Goal: Task Accomplishment & Management: Complete application form

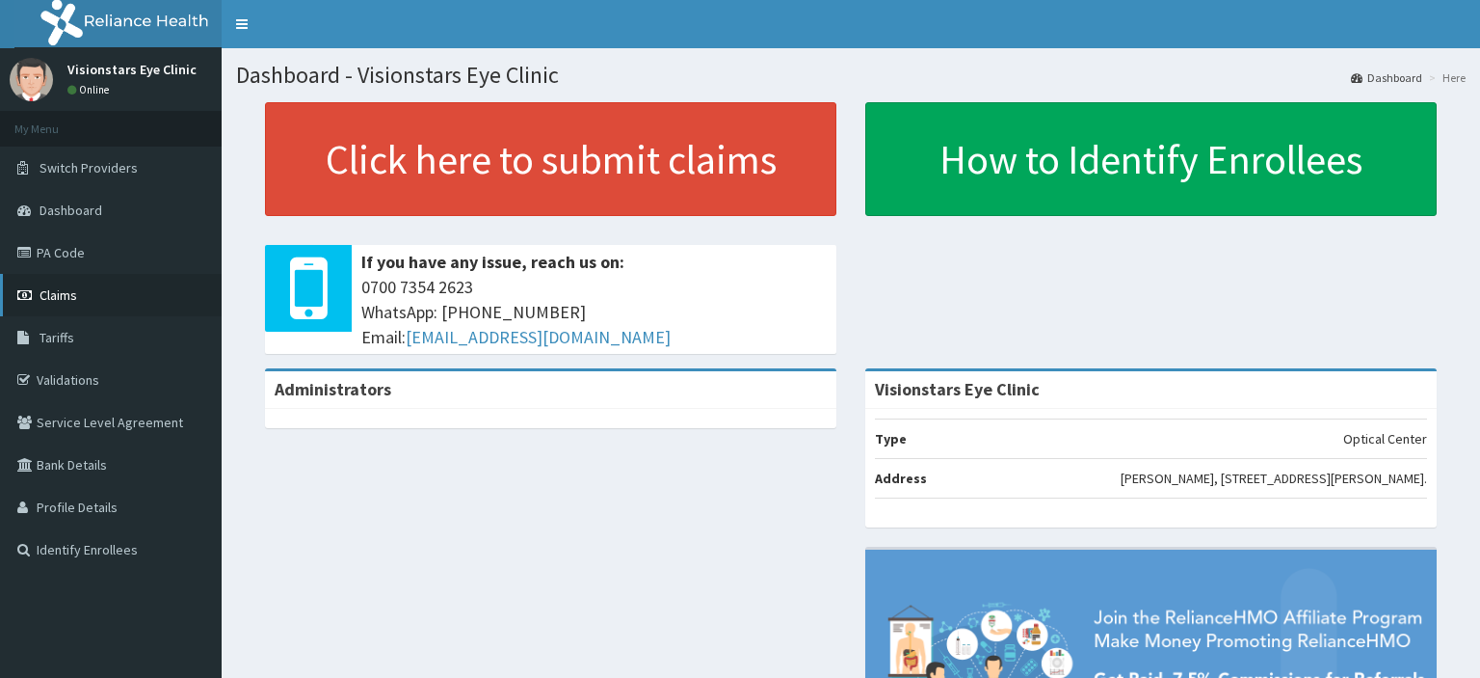
click at [105, 306] on link "Claims" at bounding box center [111, 295] width 222 height 42
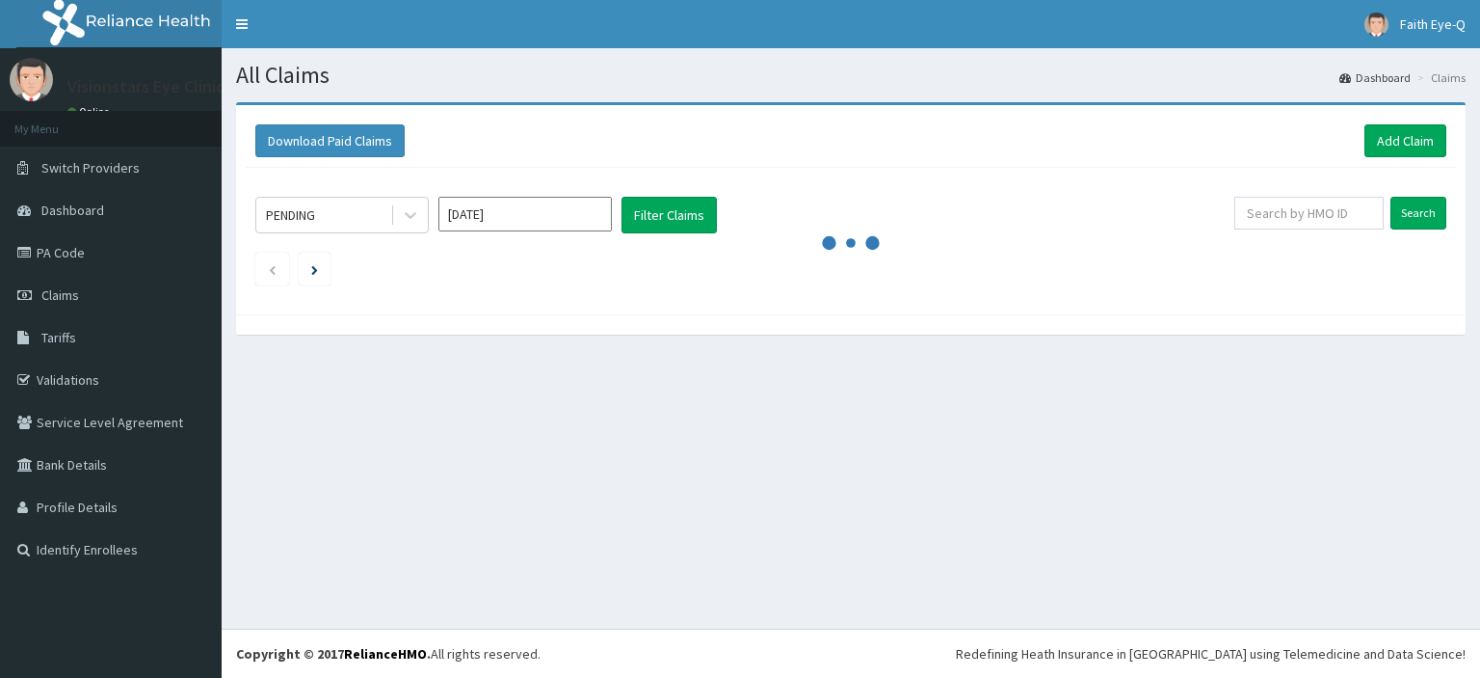
click at [527, 211] on input "Aug 2025" at bounding box center [525, 214] width 173 height 35
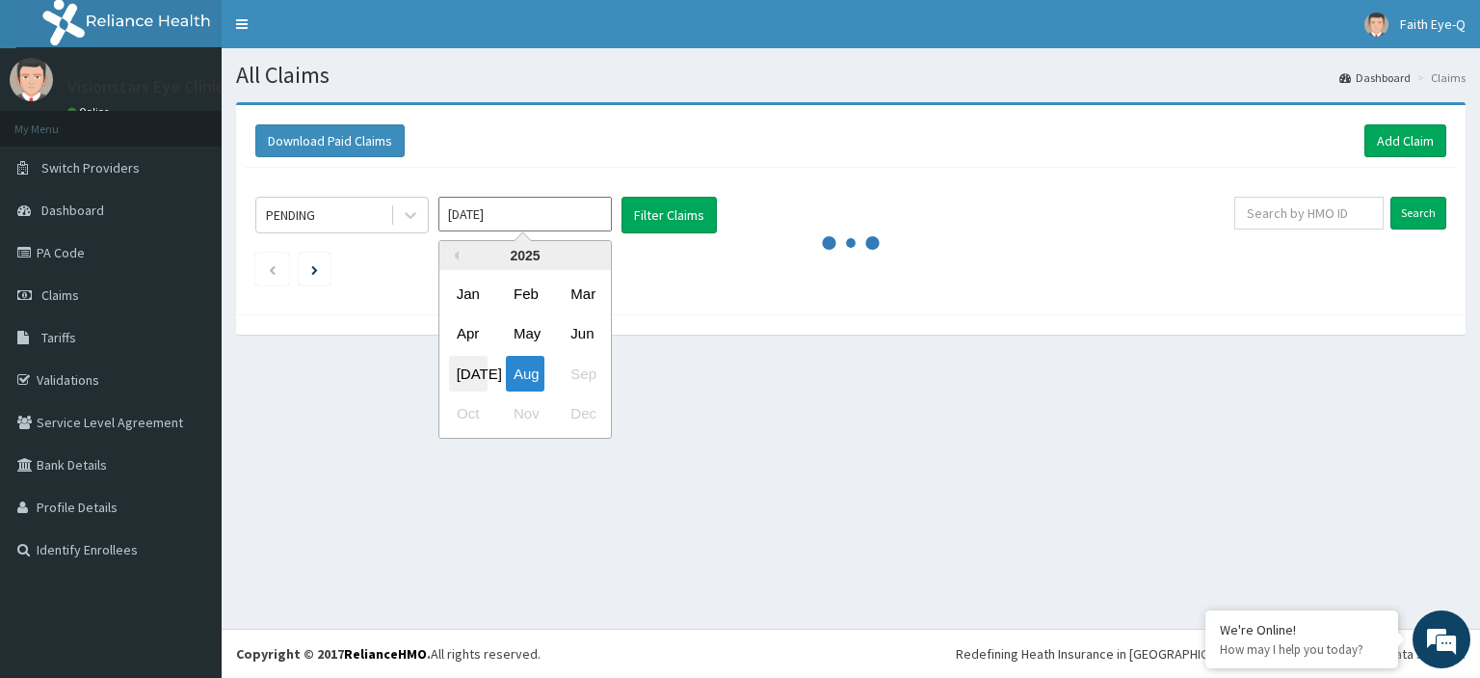
click at [467, 377] on div "Jul" at bounding box center [468, 374] width 39 height 36
type input "Jul 2025"
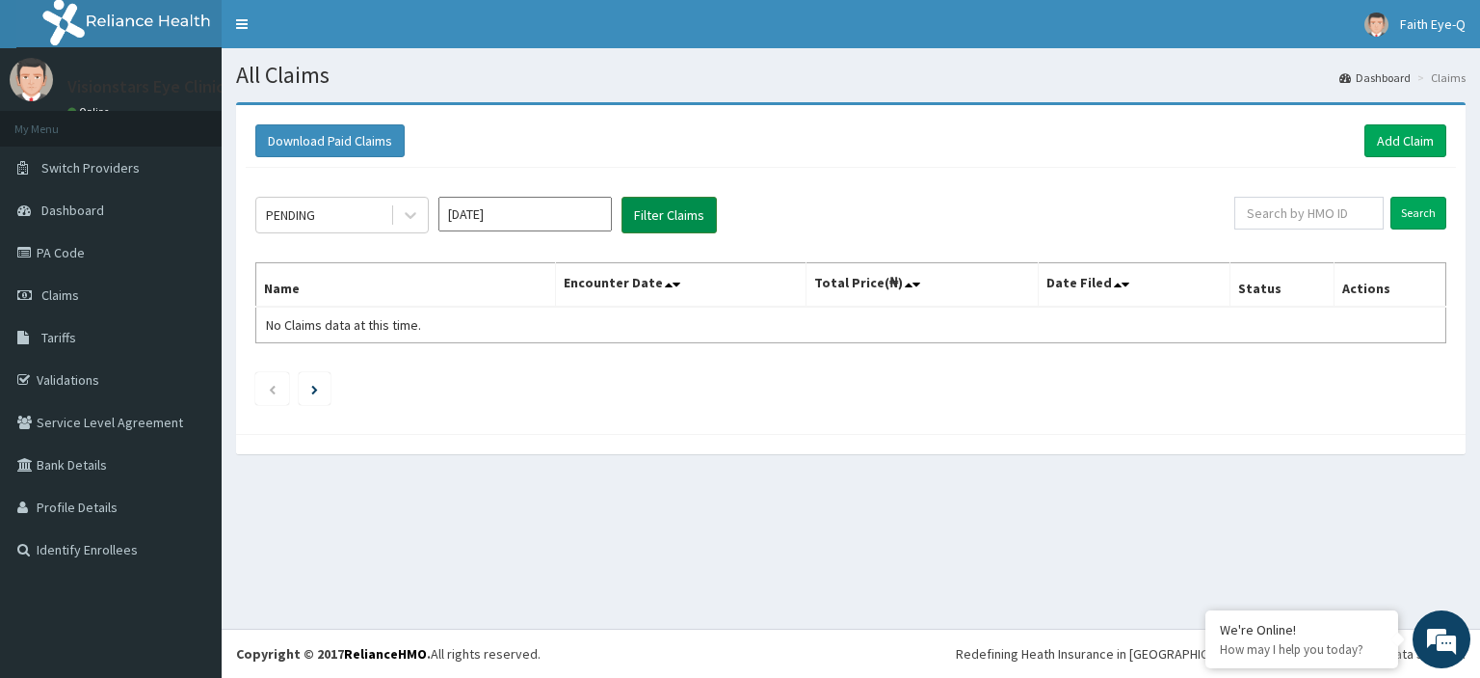
click at [664, 216] on button "Filter Claims" at bounding box center [669, 215] width 95 height 37
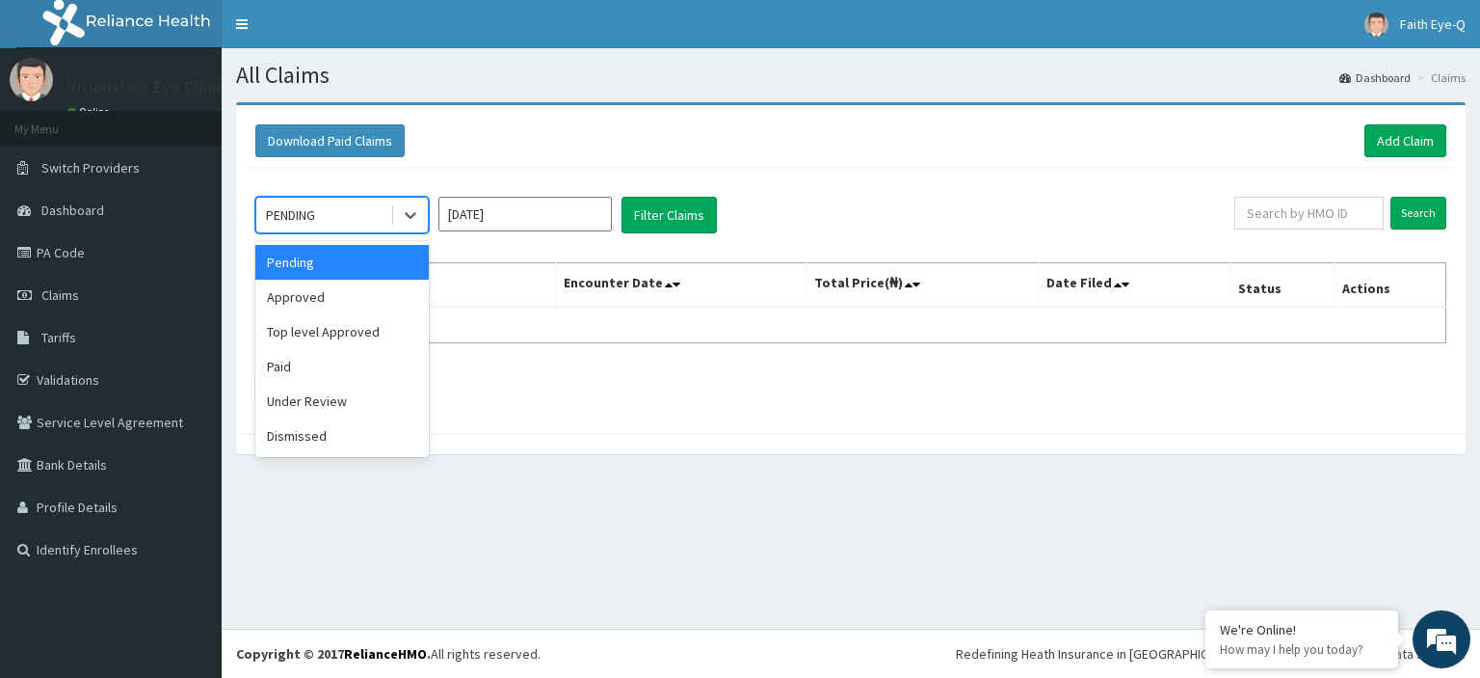
click at [351, 310] on div "Approved" at bounding box center [341, 296] width 173 height 35
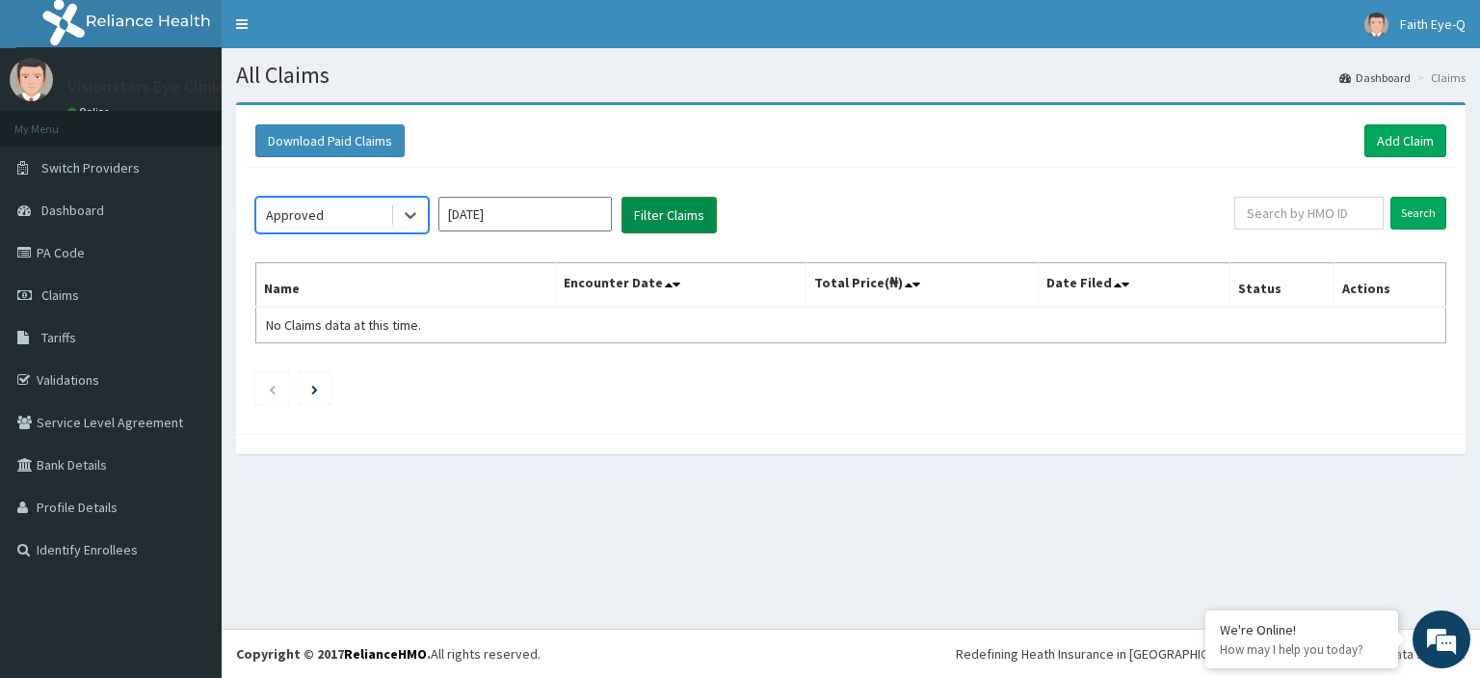
click at [659, 208] on button "Filter Claims" at bounding box center [669, 215] width 95 height 37
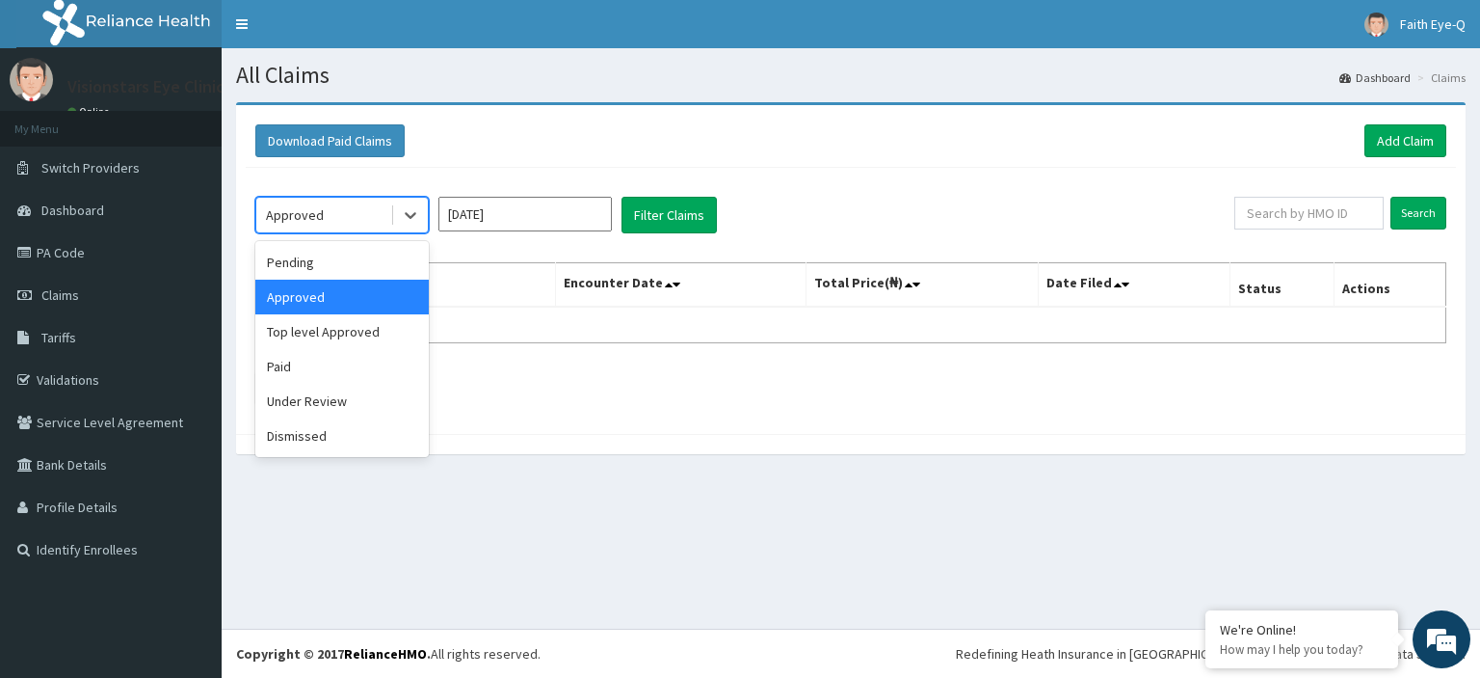
click at [323, 359] on div "Paid" at bounding box center [341, 366] width 173 height 35
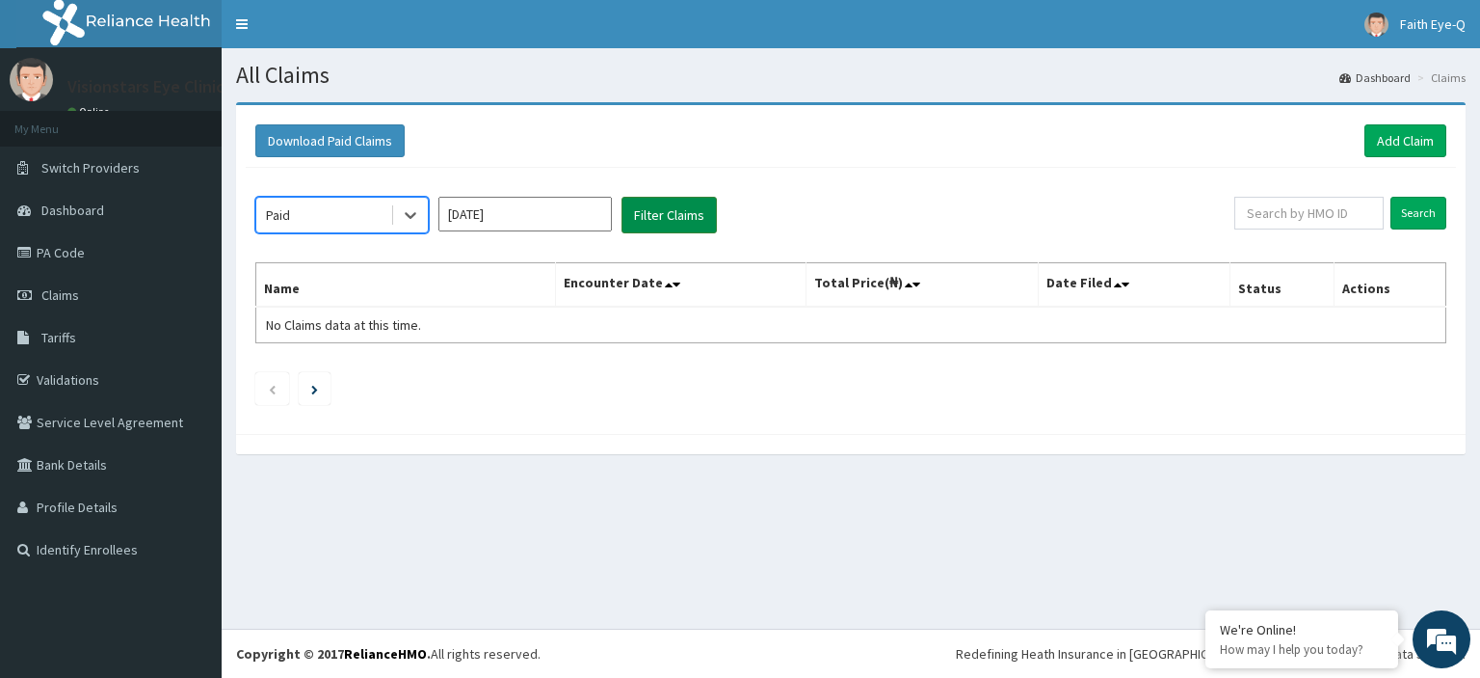
click at [653, 221] on button "Filter Claims" at bounding box center [669, 215] width 95 height 37
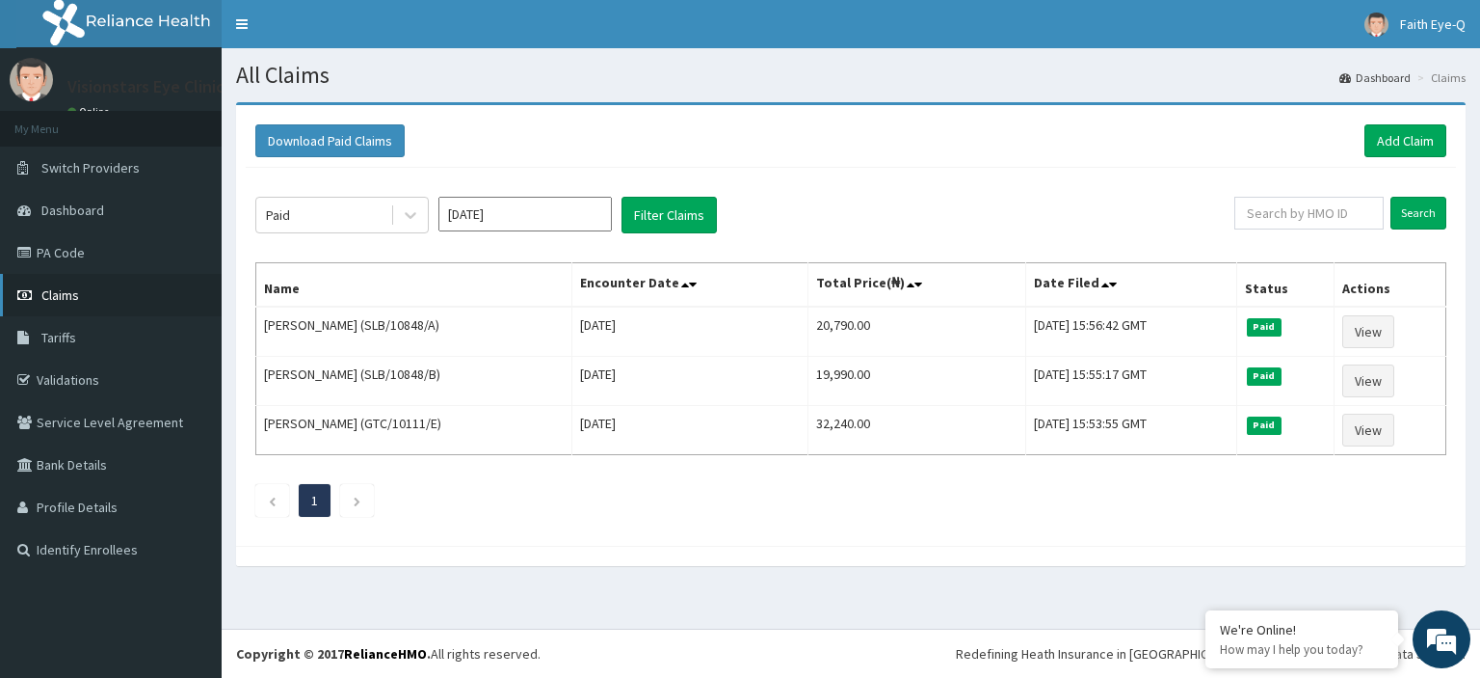
click at [89, 278] on link "Claims" at bounding box center [111, 295] width 222 height 42
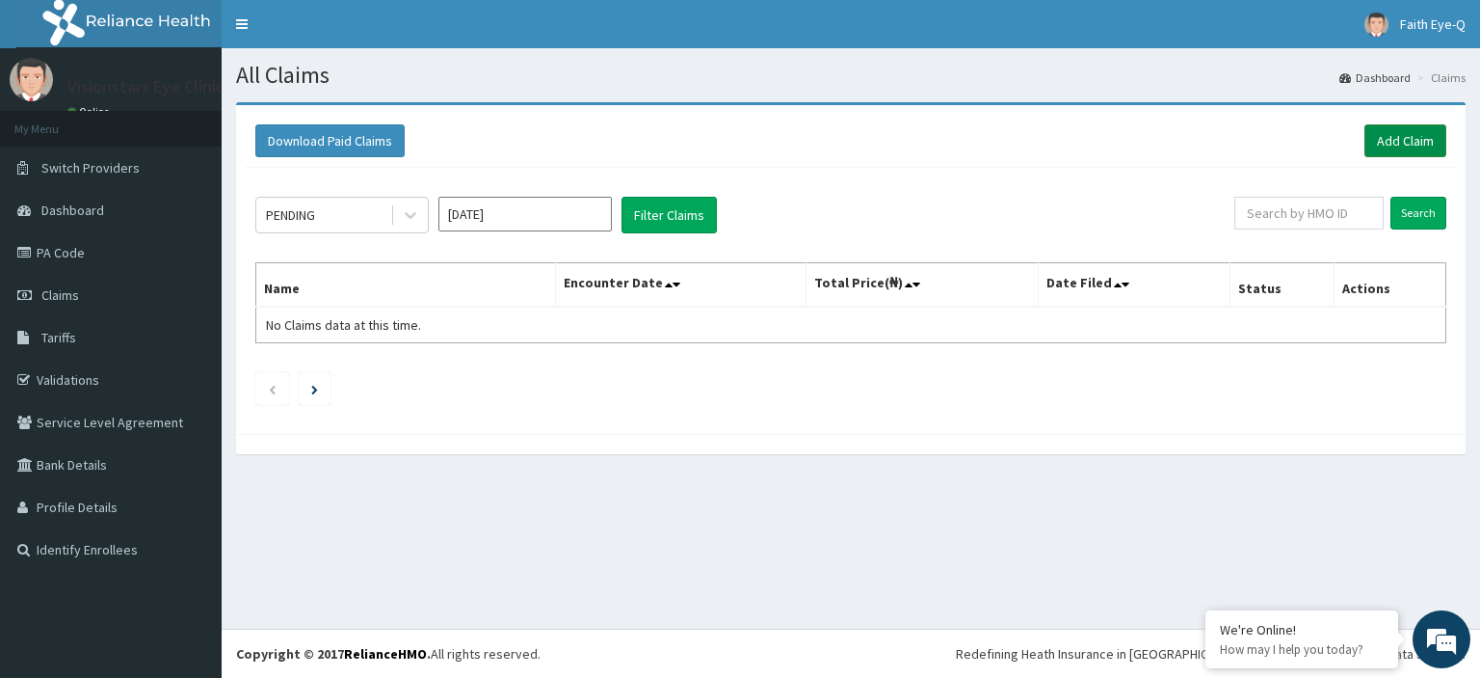
click at [1396, 142] on link "Add Claim" at bounding box center [1406, 140] width 82 height 33
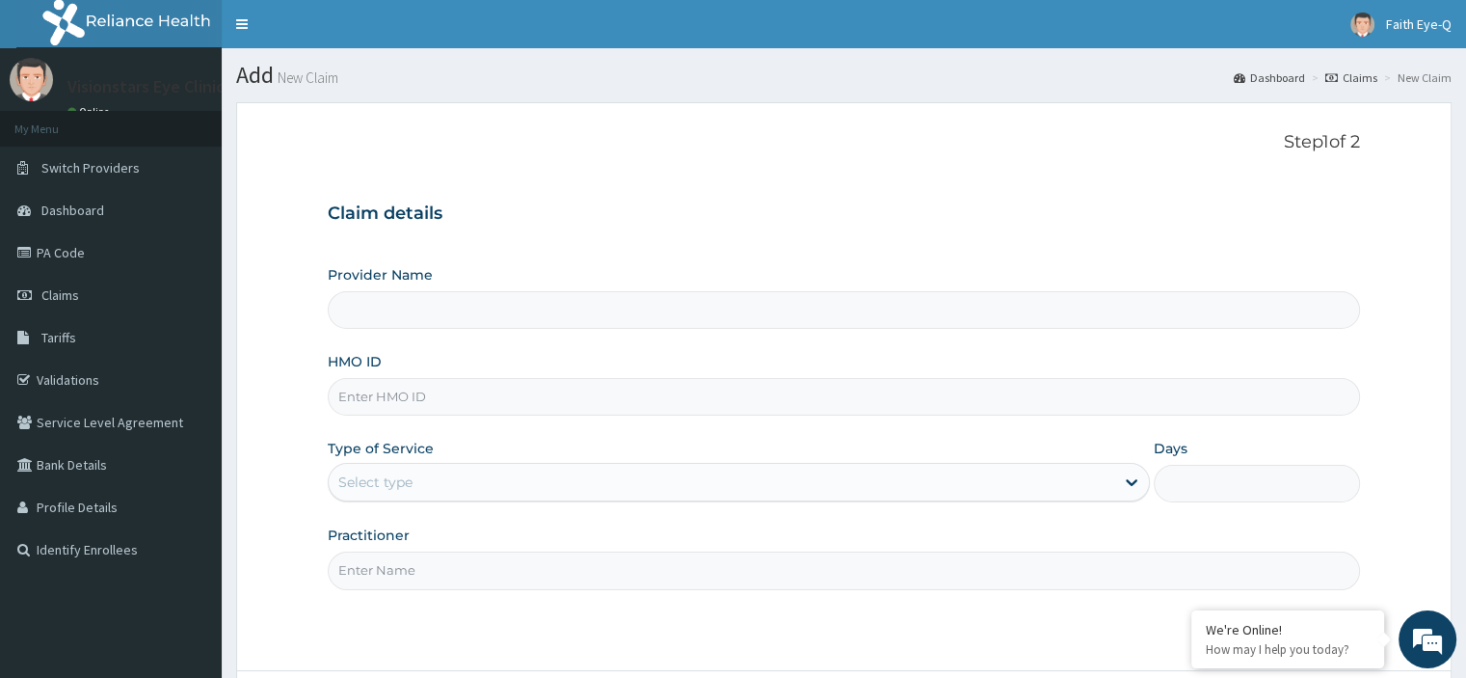
click at [439, 396] on input "HMO ID" at bounding box center [843, 397] width 1031 height 38
type input "Visionstars Eye Clinic"
paste input "KSB/10107/A"
type input "KSB/10107/A"
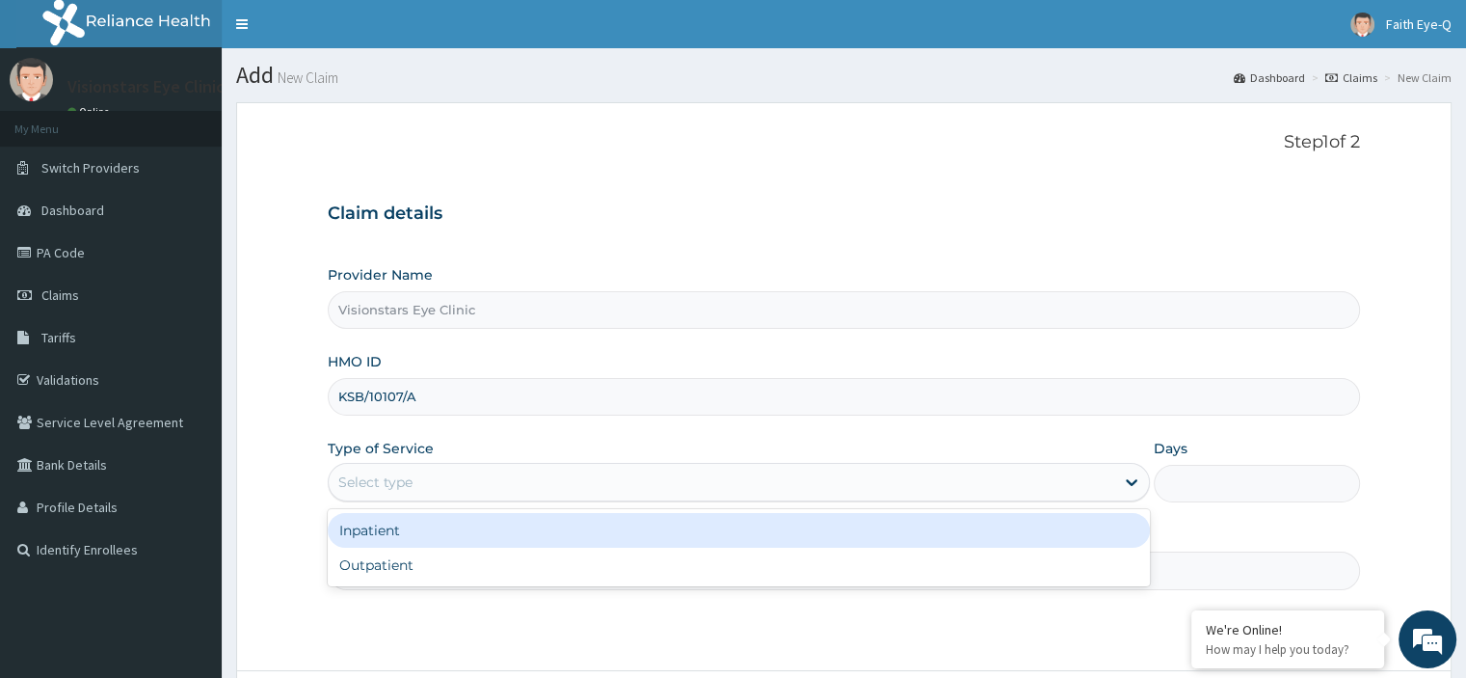
click at [399, 570] on div "Outpatient" at bounding box center [739, 564] width 822 height 35
type input "1"
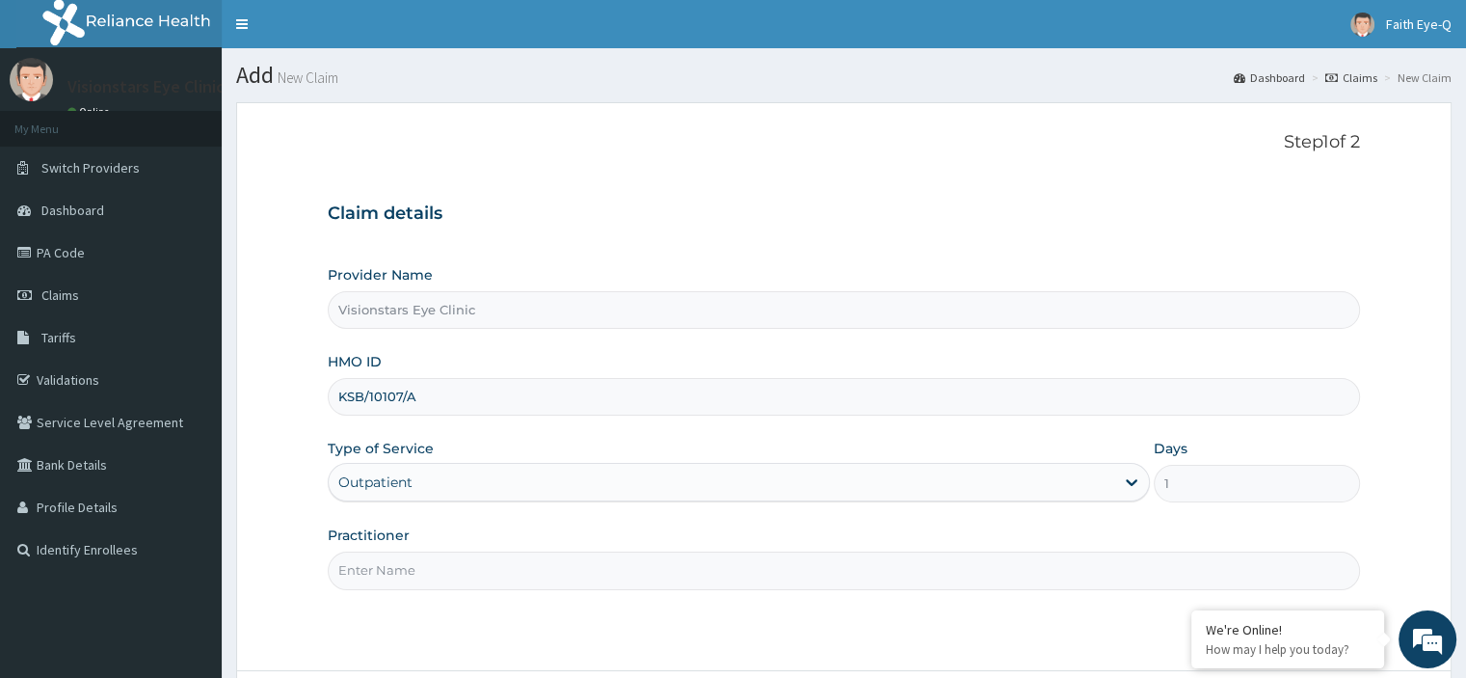
click at [456, 572] on input "Practitioner" at bounding box center [843, 570] width 1031 height 38
type input "dr [PERSON_NAME]"
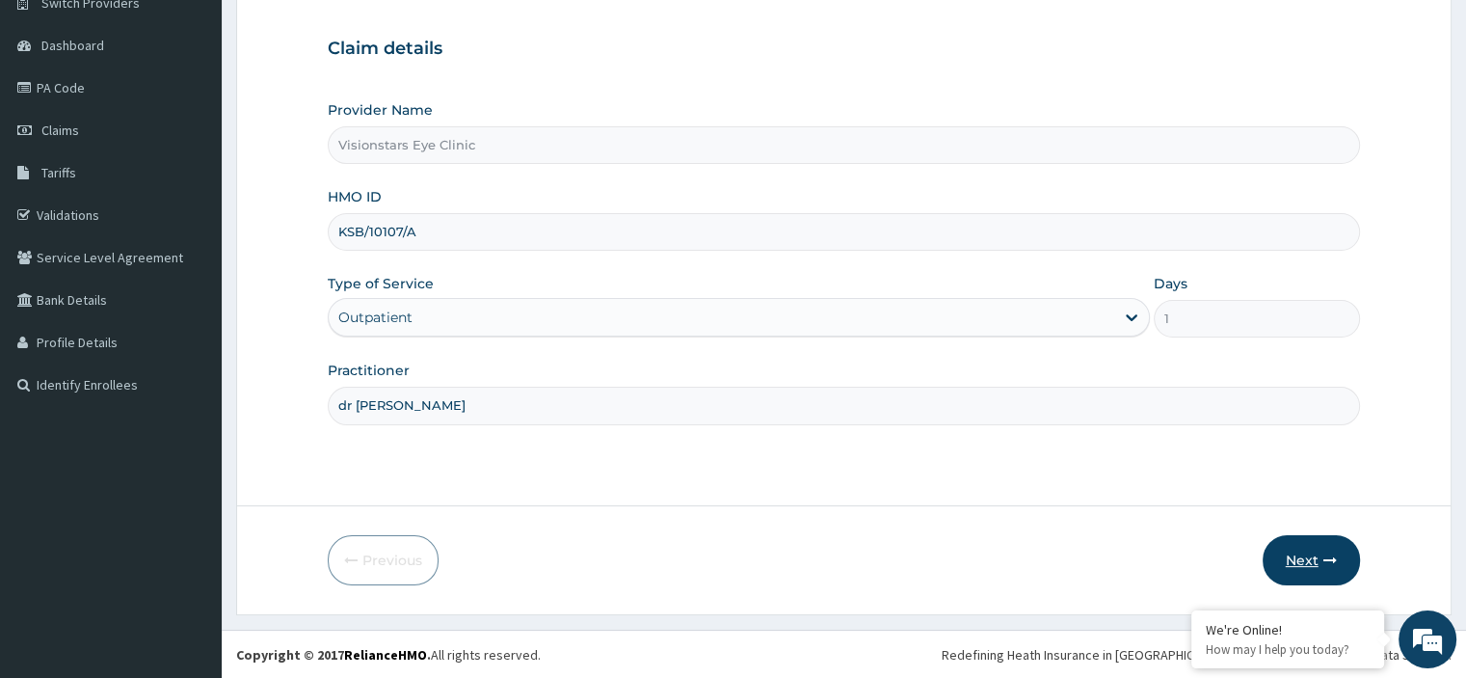
click at [1307, 568] on button "Next" at bounding box center [1310, 560] width 97 height 50
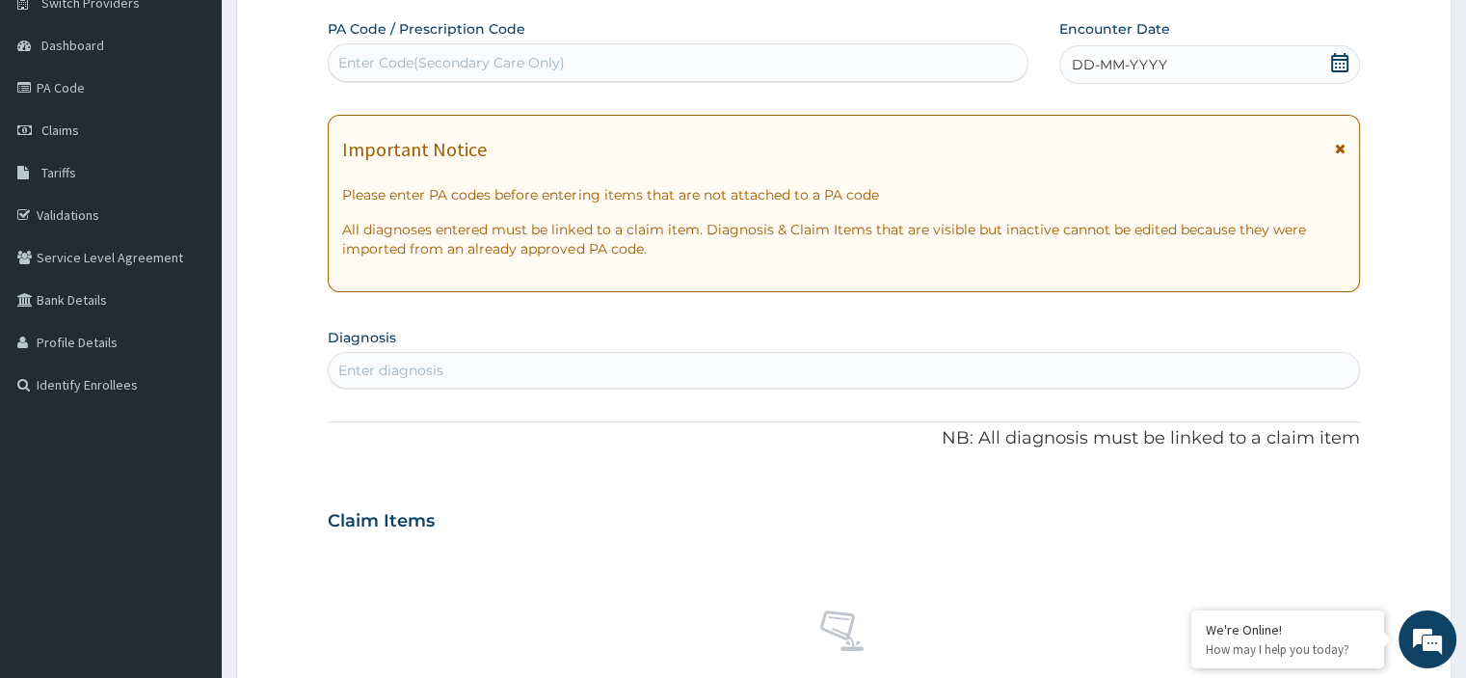
paste input "PA/FCF0DF"
type input "PA/FCF0DF"
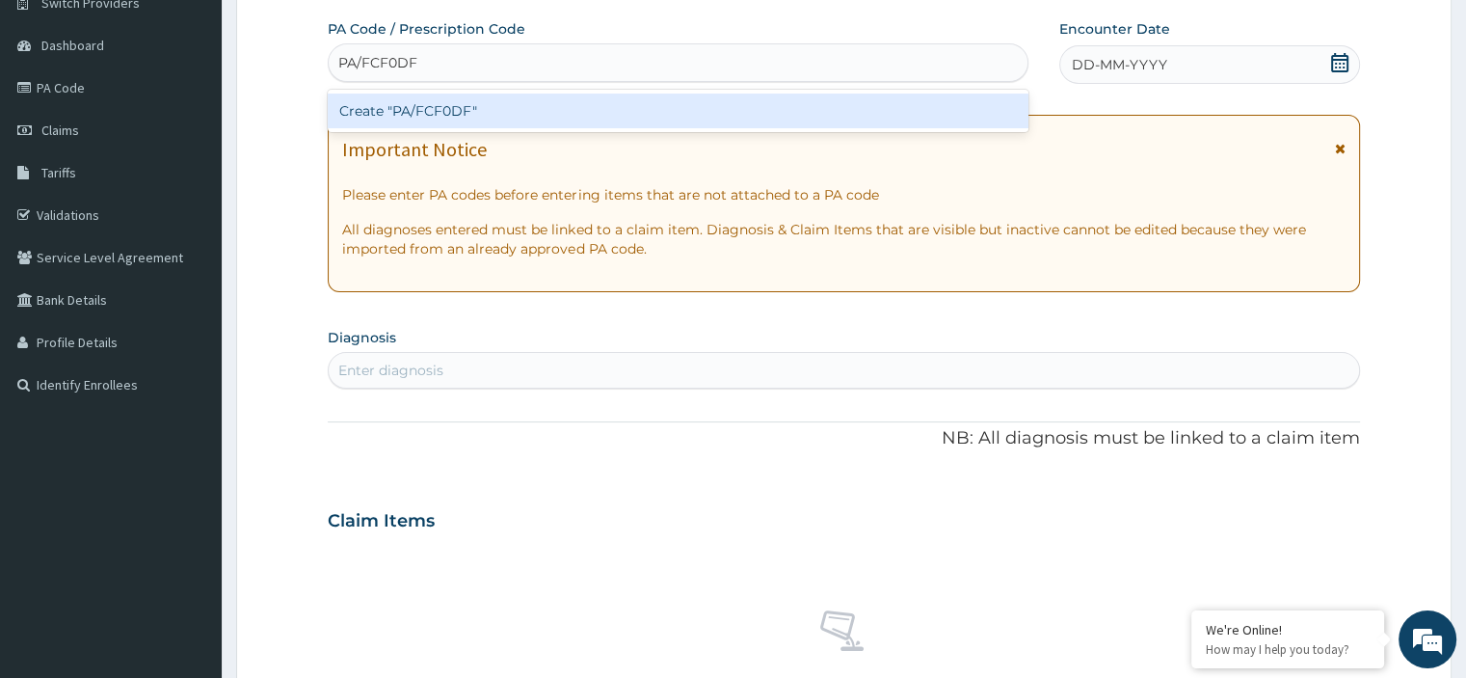
click at [535, 123] on div "Create "PA/FCF0DF"" at bounding box center [678, 110] width 701 height 35
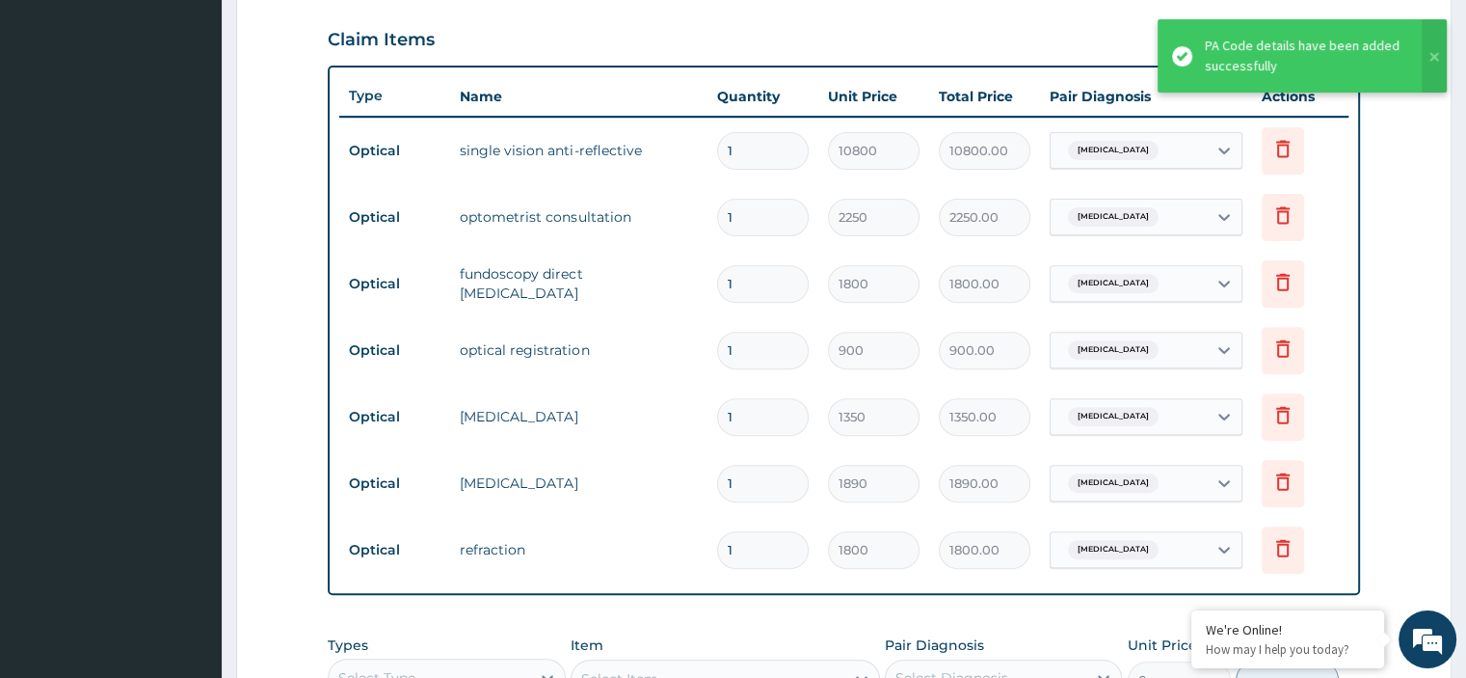
scroll to position [651, 0]
click at [763, 149] on input "1" at bounding box center [763, 151] width 92 height 38
type input "0.00"
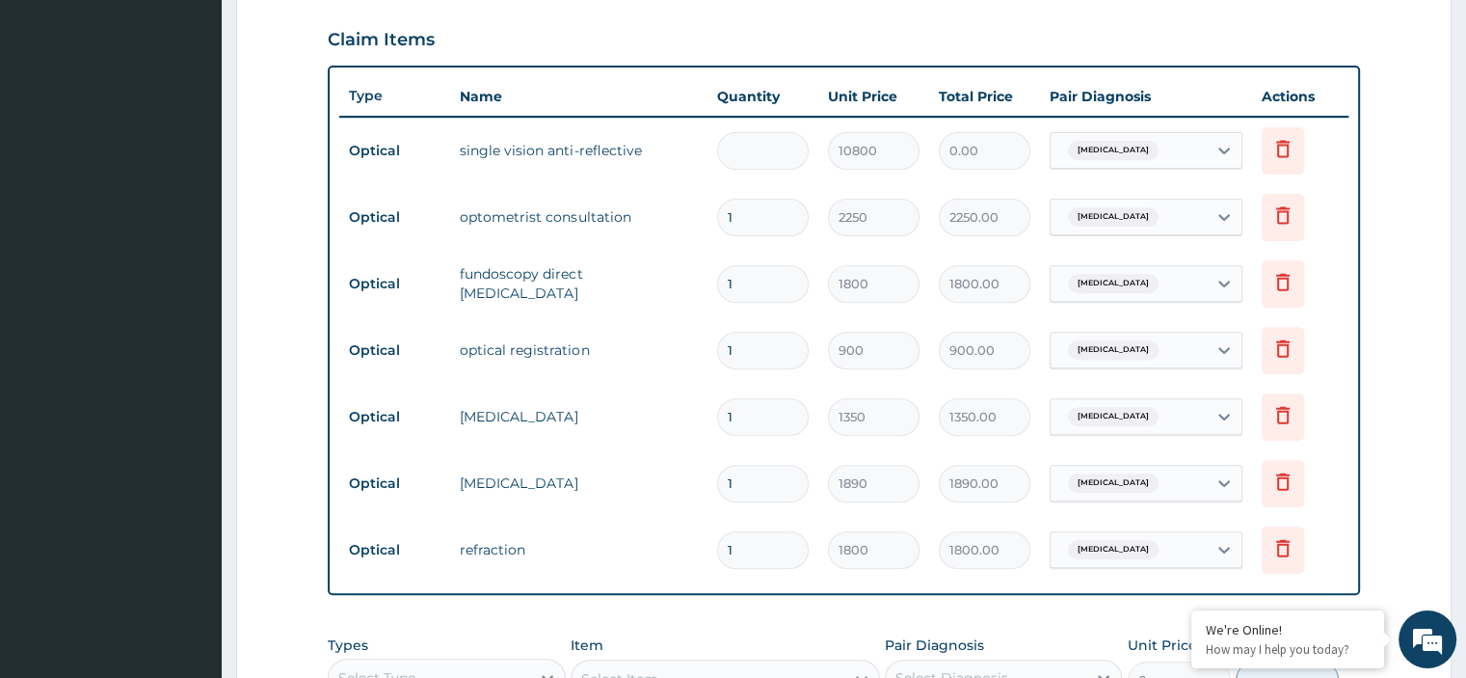
type input "4"
type input "43200.00"
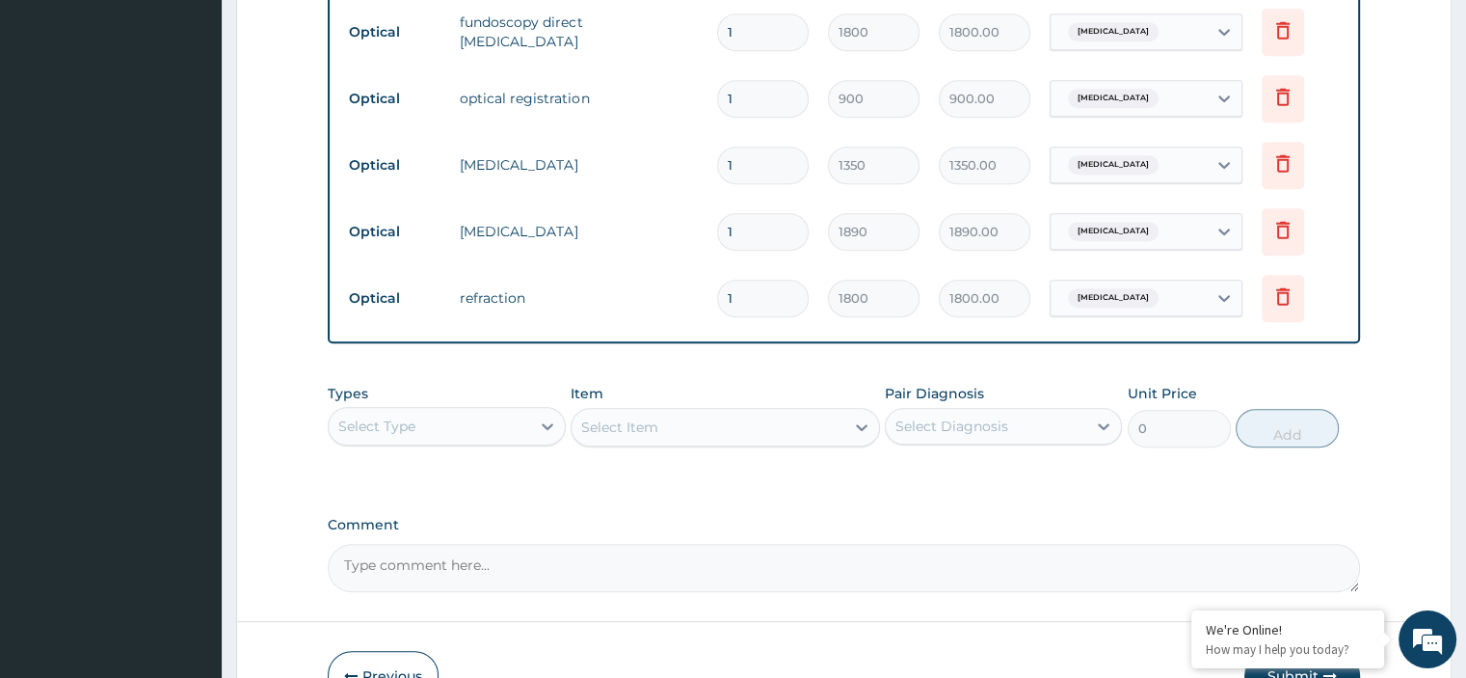
scroll to position [1015, 0]
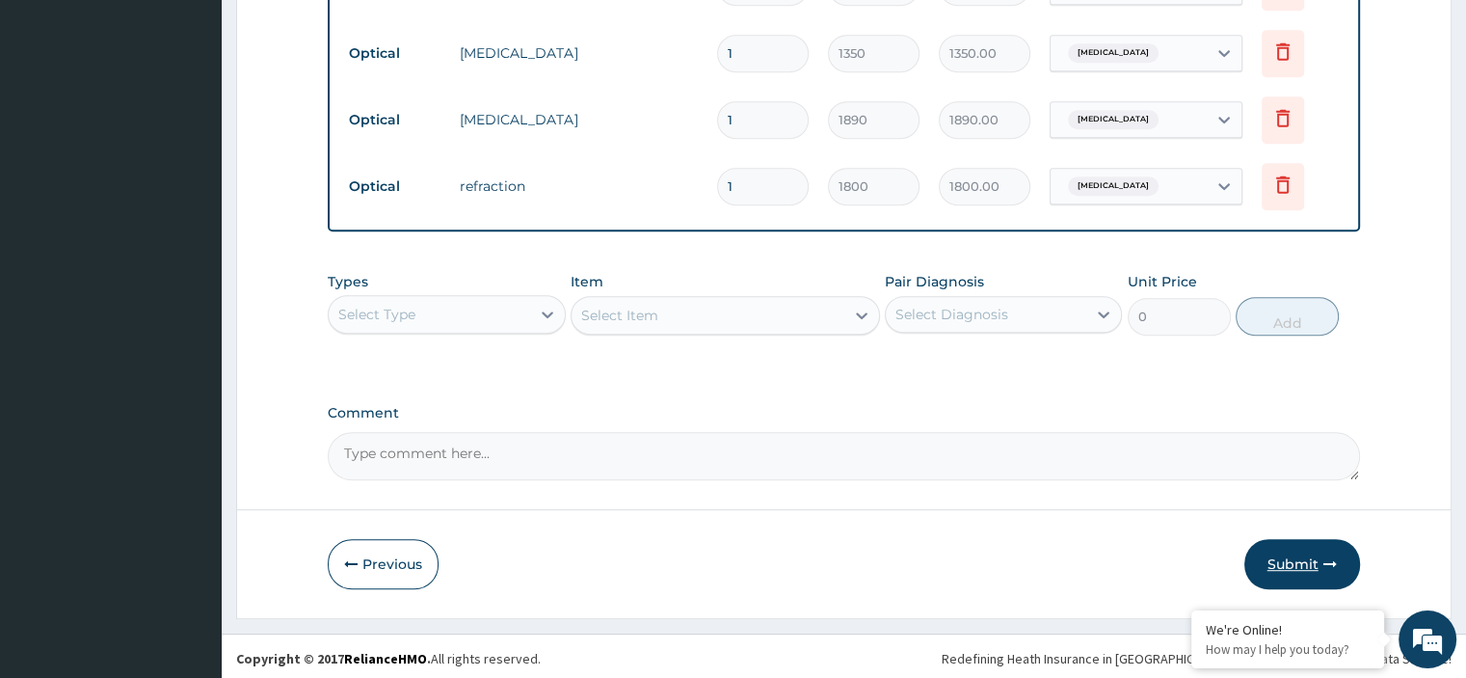
click at [1289, 551] on button "Submit" at bounding box center [1302, 564] width 116 height 50
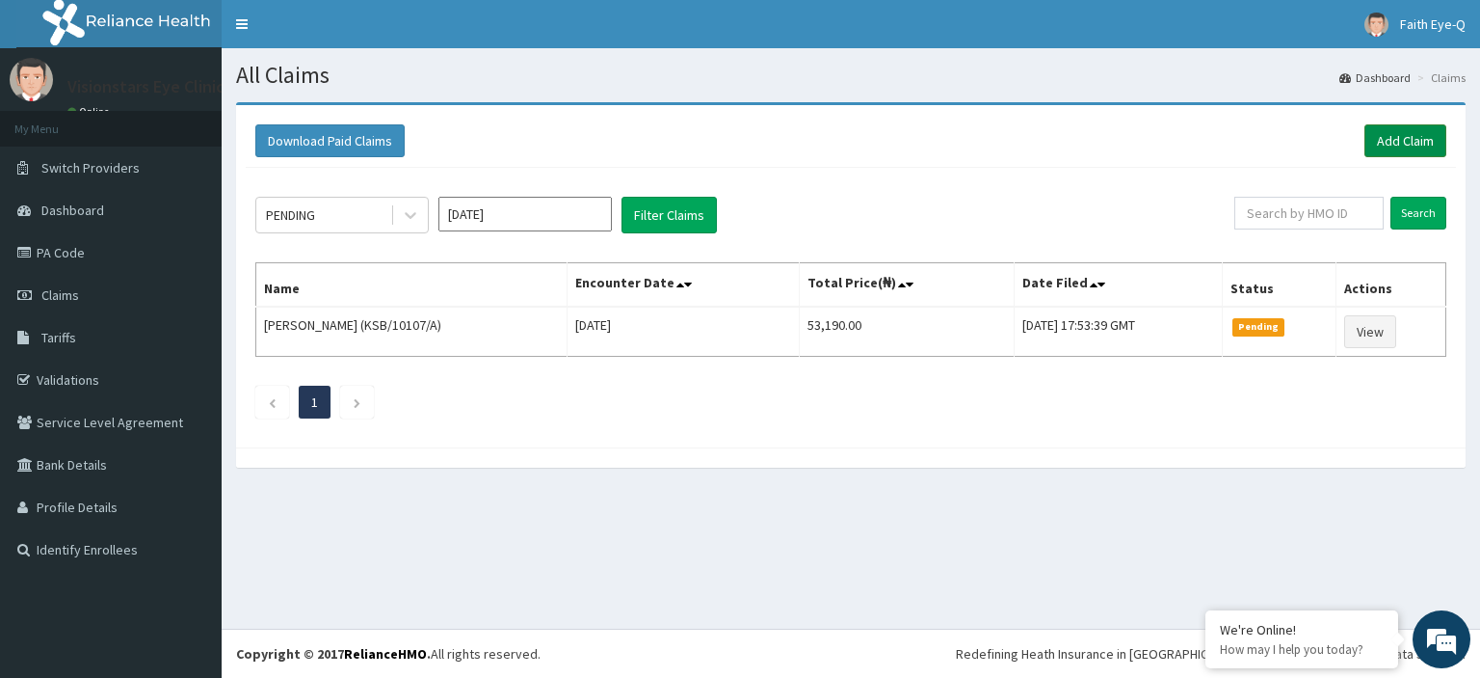
click at [1404, 142] on link "Add Claim" at bounding box center [1406, 140] width 82 height 33
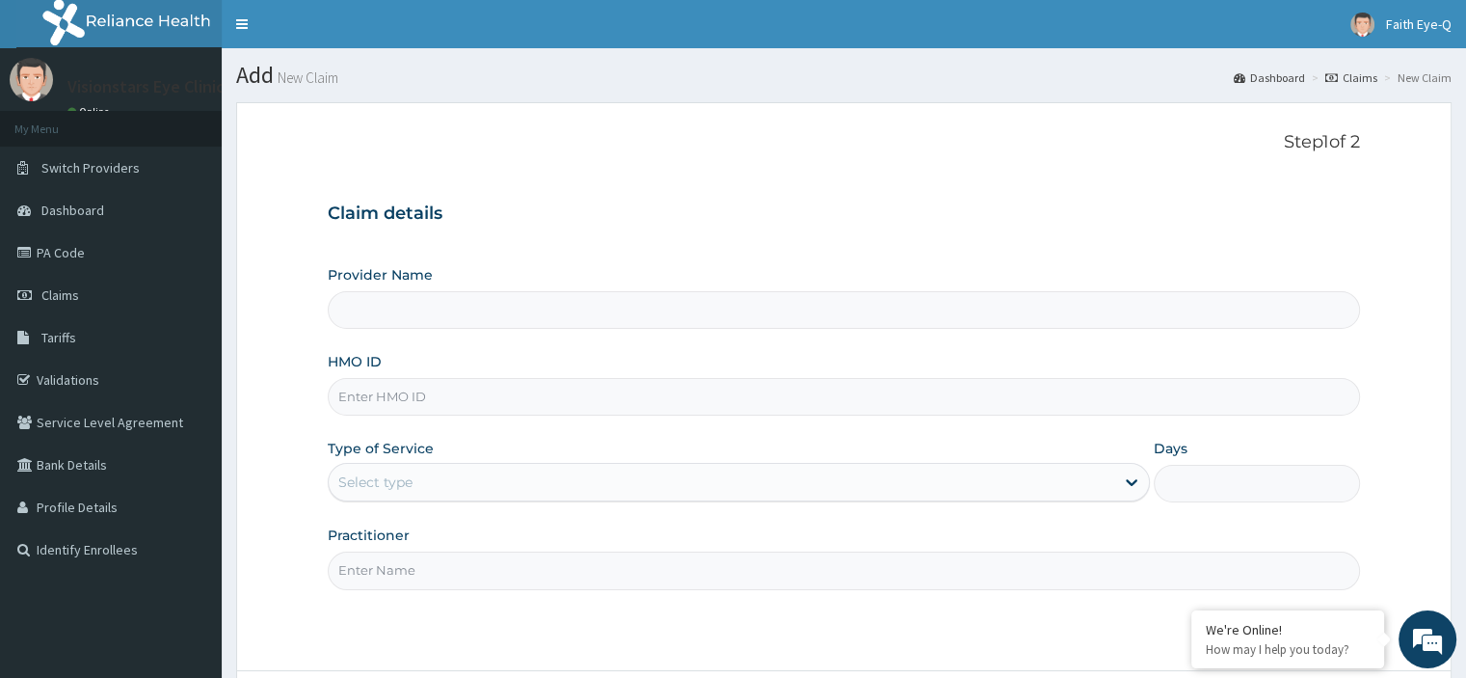
click at [466, 401] on input "HMO ID" at bounding box center [843, 397] width 1031 height 38
type input "Visionstars Eye Clinic"
paste input "BUP/10024/A"
type input "BUP/10024/A"
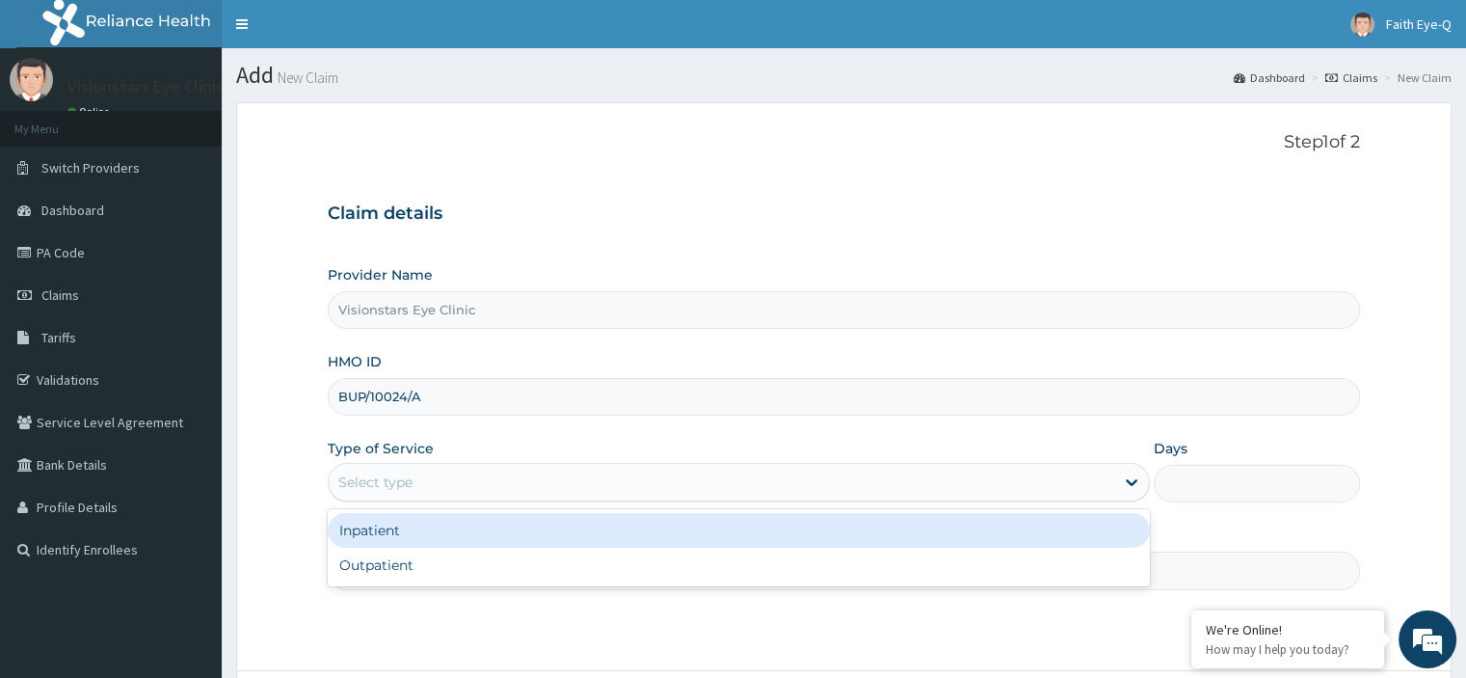
click at [431, 573] on div "Outpatient" at bounding box center [739, 564] width 822 height 35
type input "1"
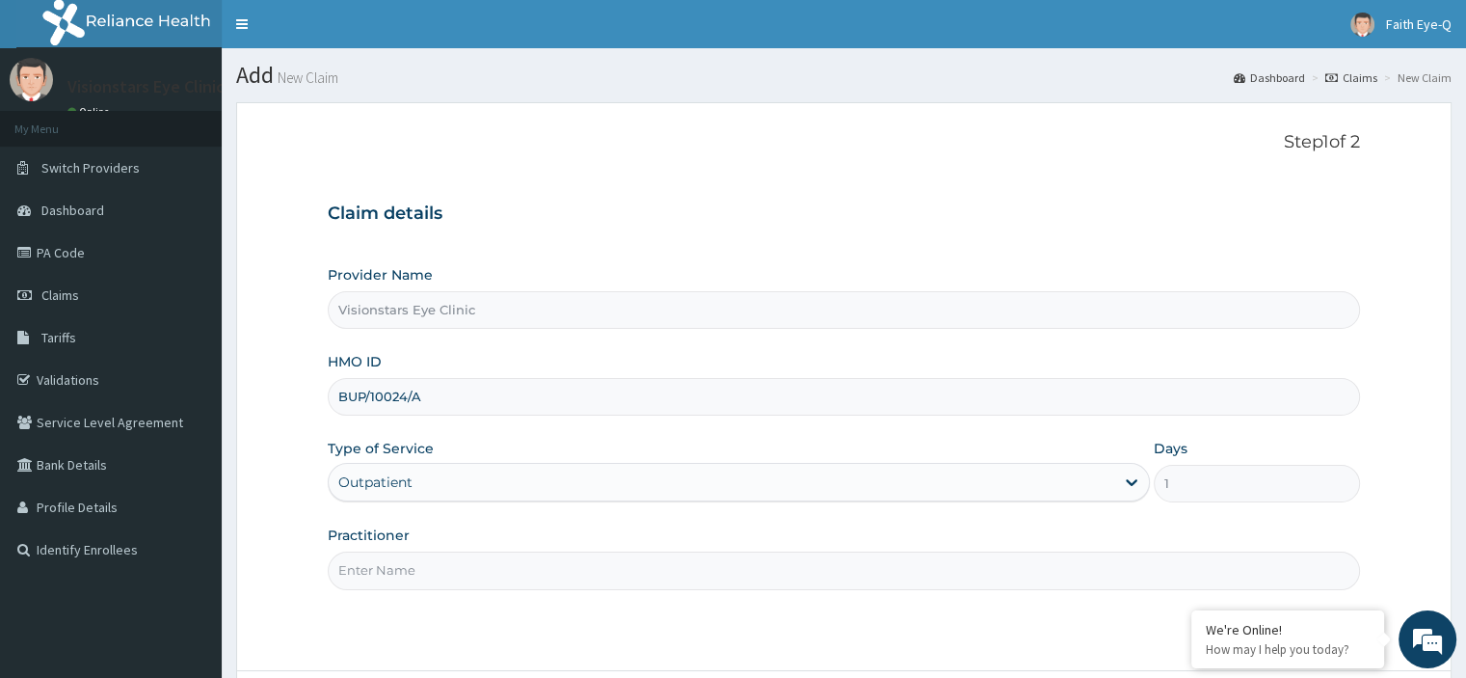
click at [419, 570] on input "Practitioner" at bounding box center [843, 570] width 1031 height 38
click at [394, 570] on input "Practitioner" at bounding box center [843, 570] width 1031 height 38
type input "dr [PERSON_NAME]"
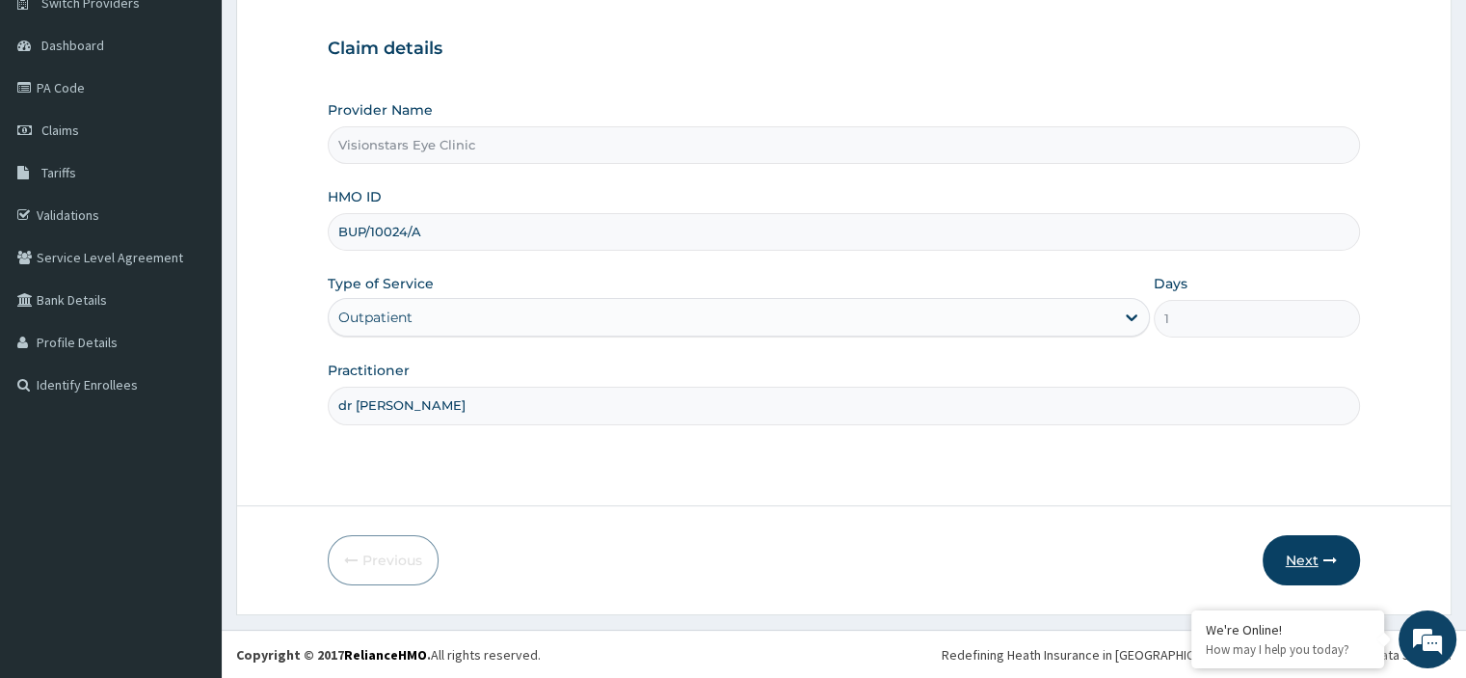
click at [1288, 560] on button "Next" at bounding box center [1310, 560] width 97 height 50
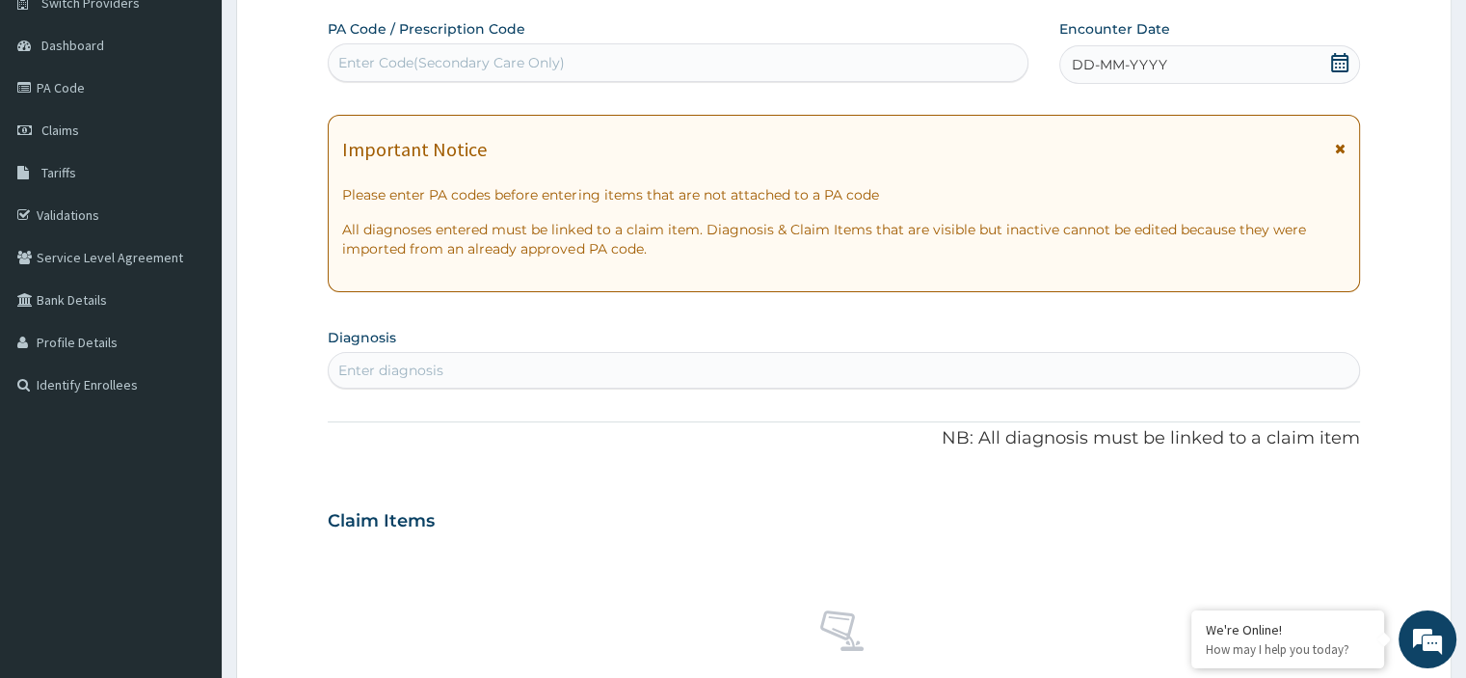
paste input "PA/C656B5"
type input "PA/C656B5"
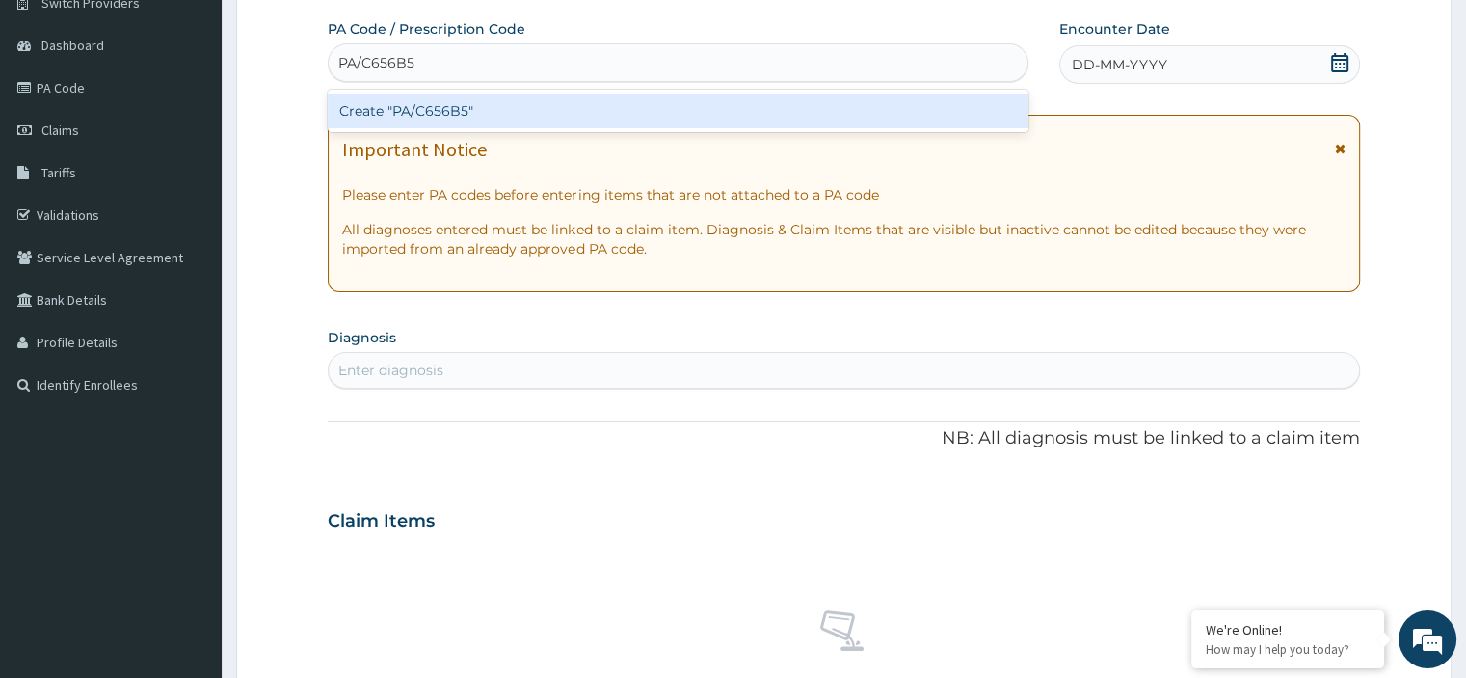
click at [488, 116] on div "Create "PA/C656B5"" at bounding box center [678, 110] width 701 height 35
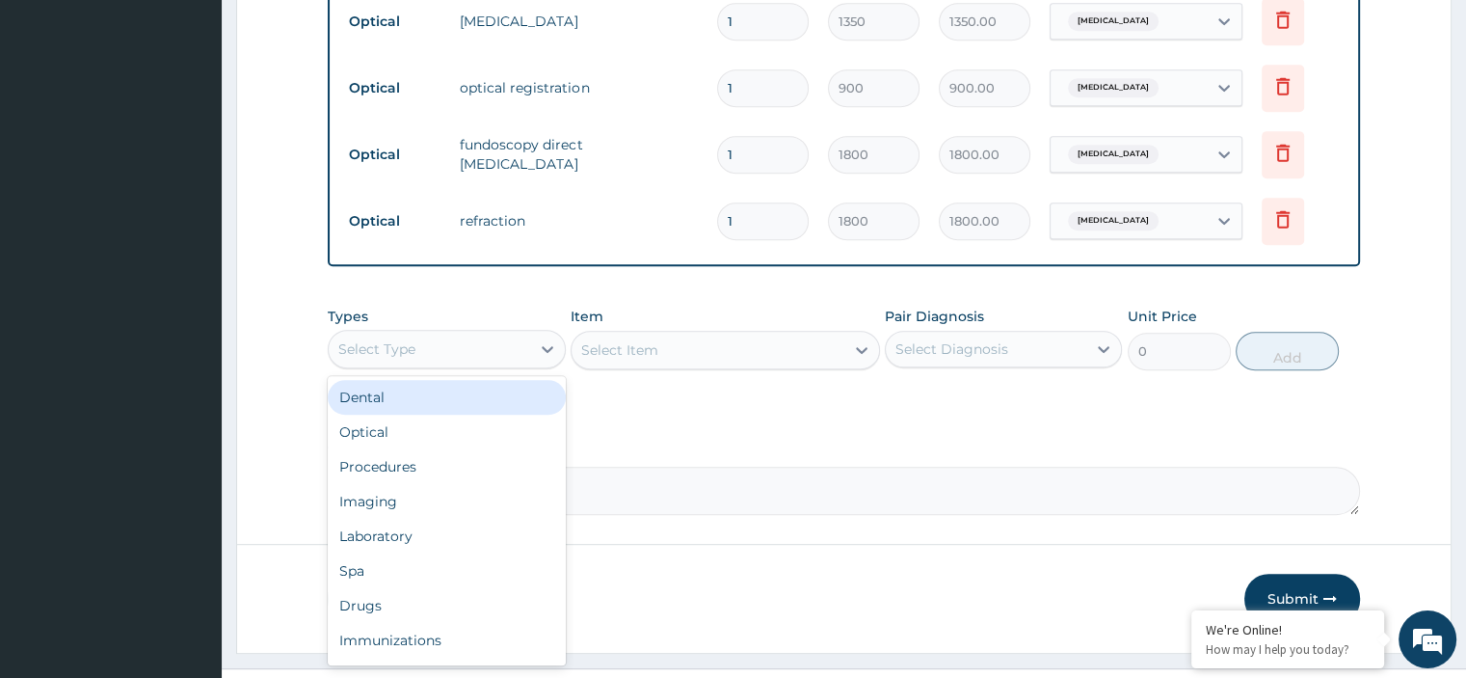
scroll to position [948, 0]
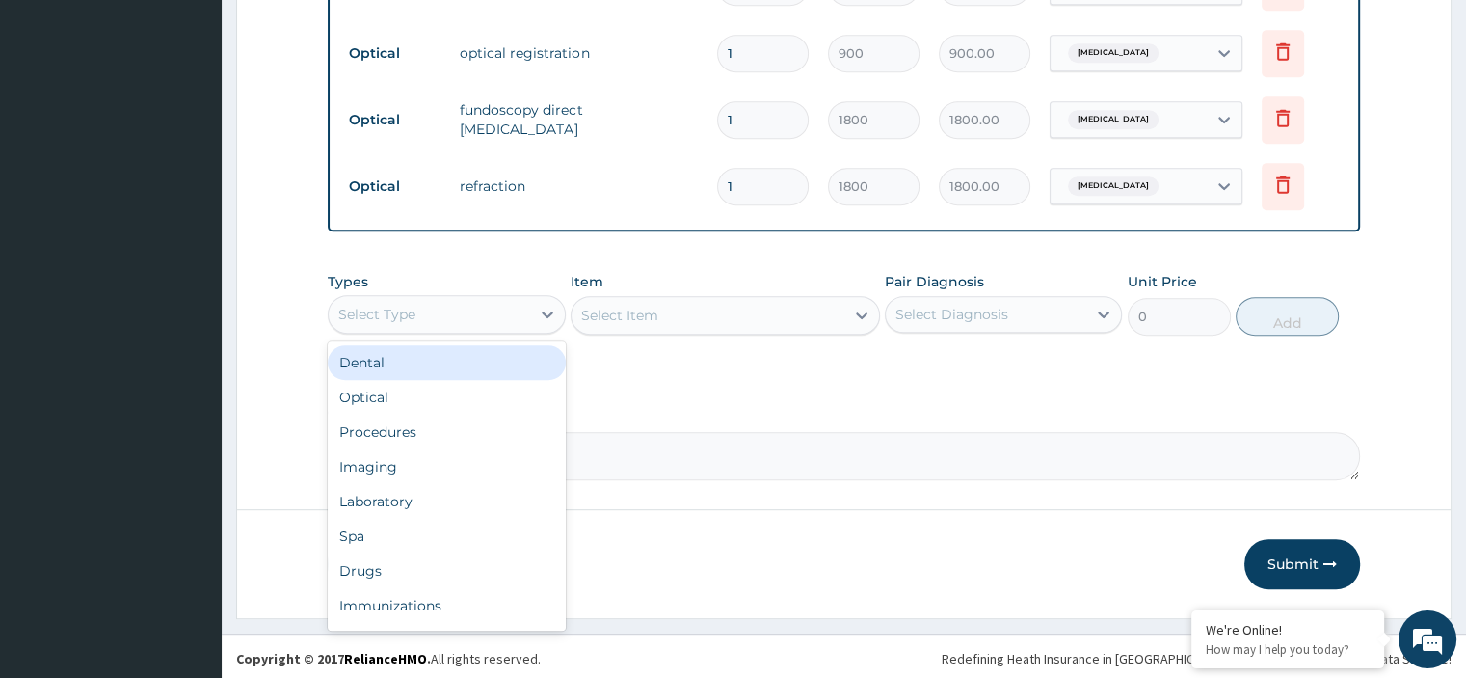
click at [429, 389] on div "Optical" at bounding box center [446, 397] width 237 height 35
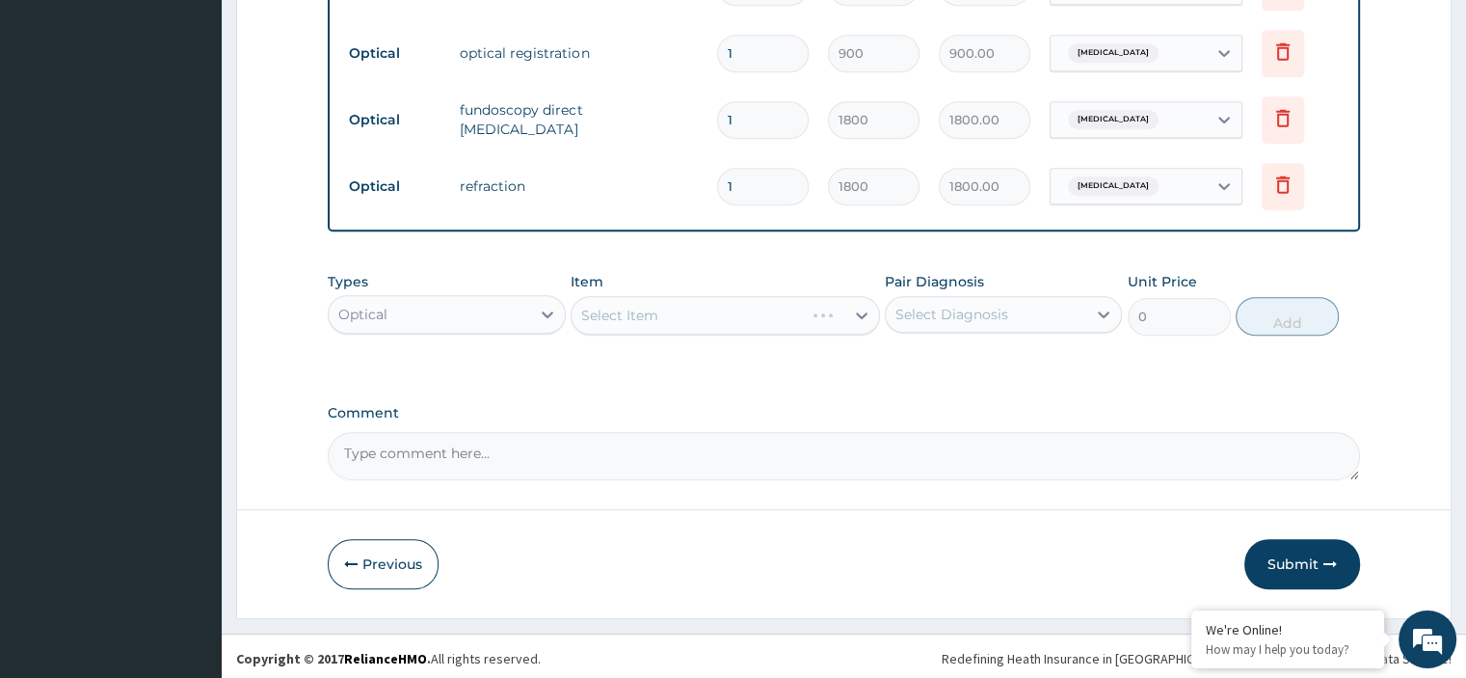
click at [651, 324] on div "Select Item" at bounding box center [725, 315] width 309 height 39
click at [658, 320] on div "Select Item" at bounding box center [725, 315] width 309 height 39
click at [666, 308] on div "Select Item" at bounding box center [687, 315] width 232 height 31
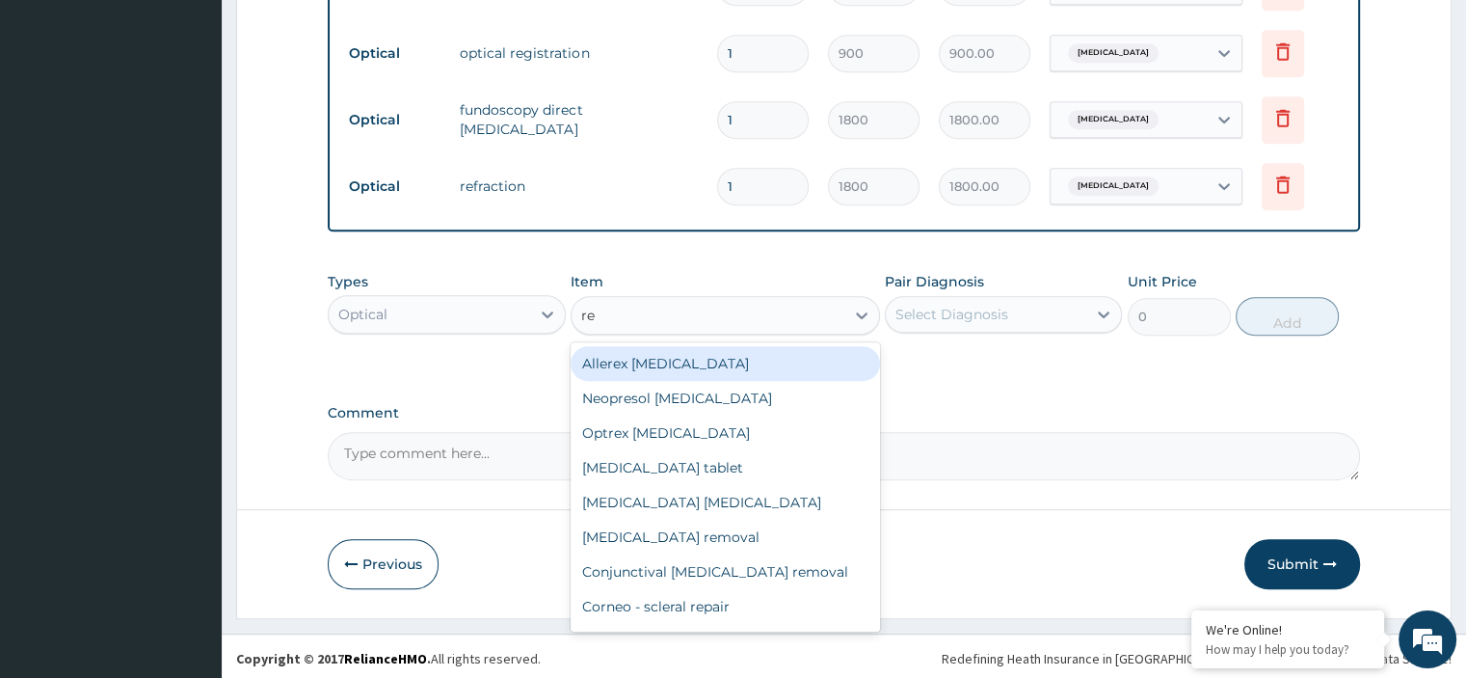
type input "reg"
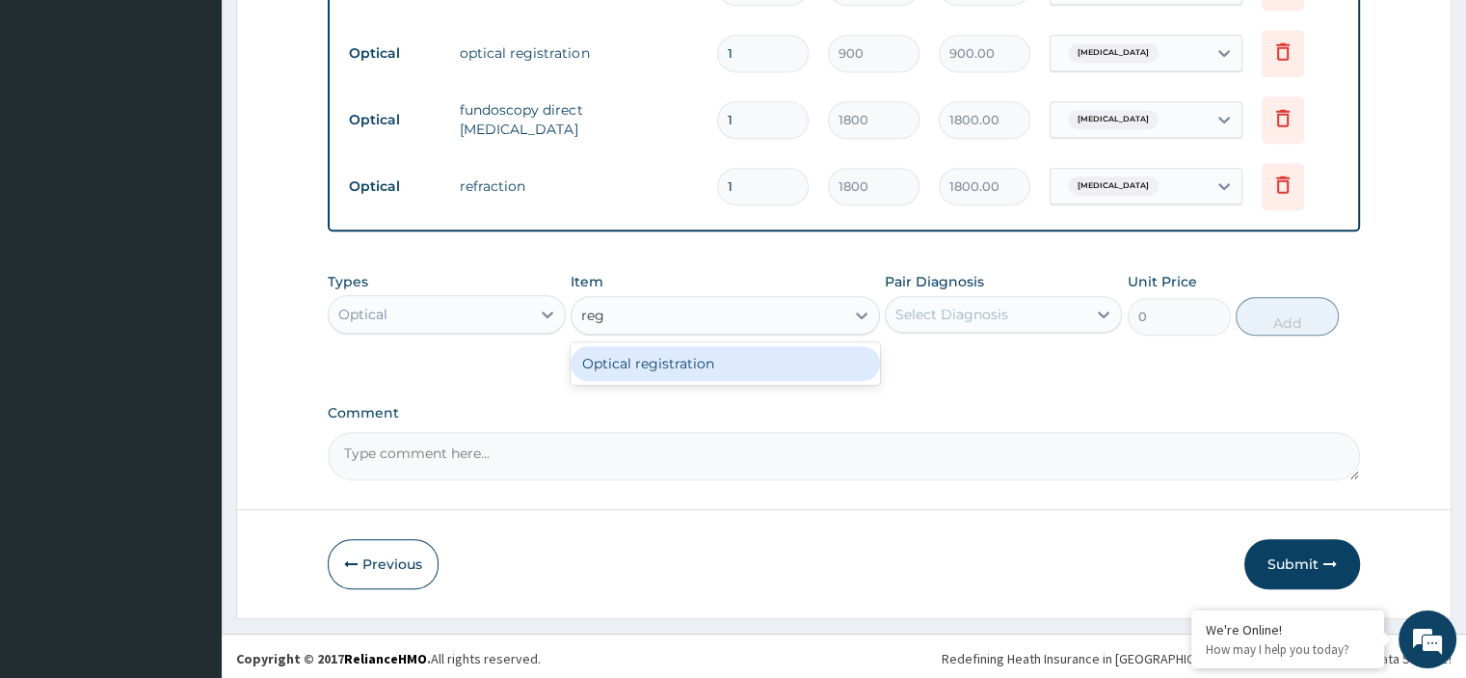
click at [729, 369] on div "Optical registration" at bounding box center [725, 363] width 309 height 35
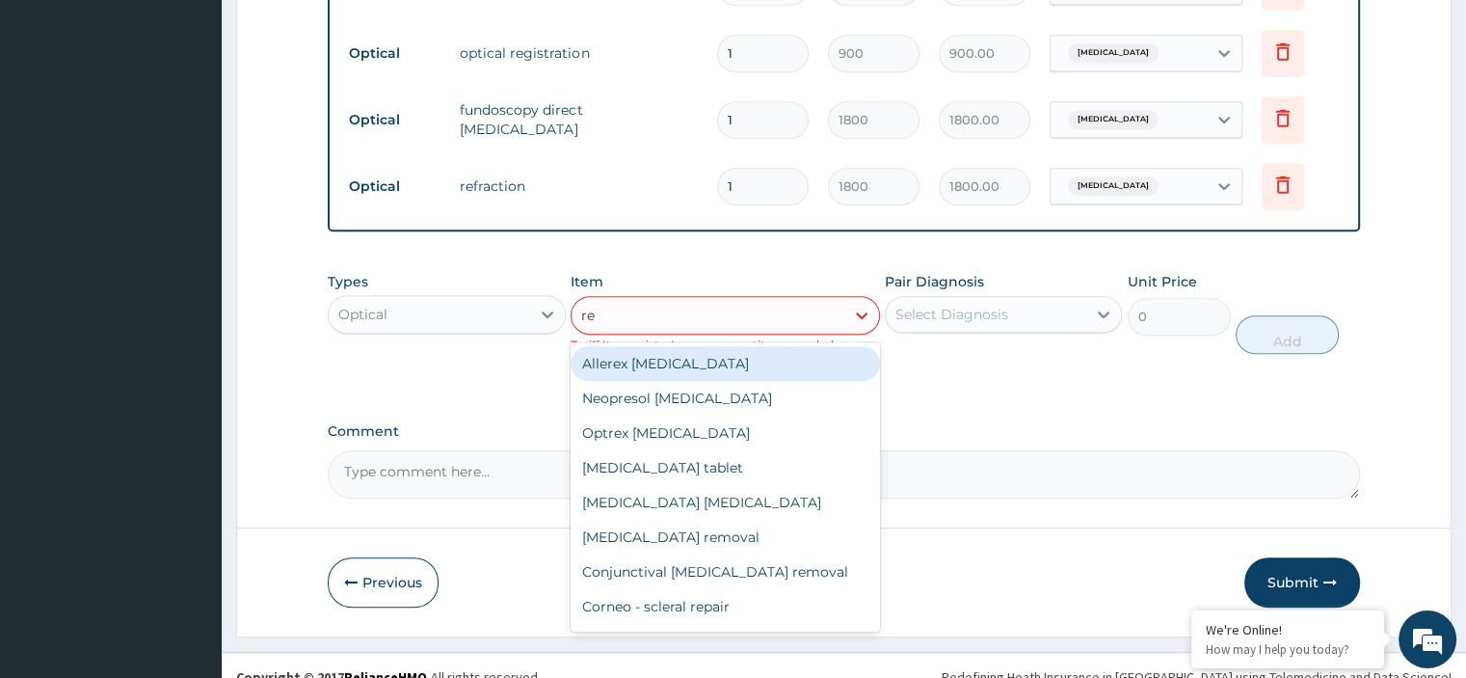
type input "reg"
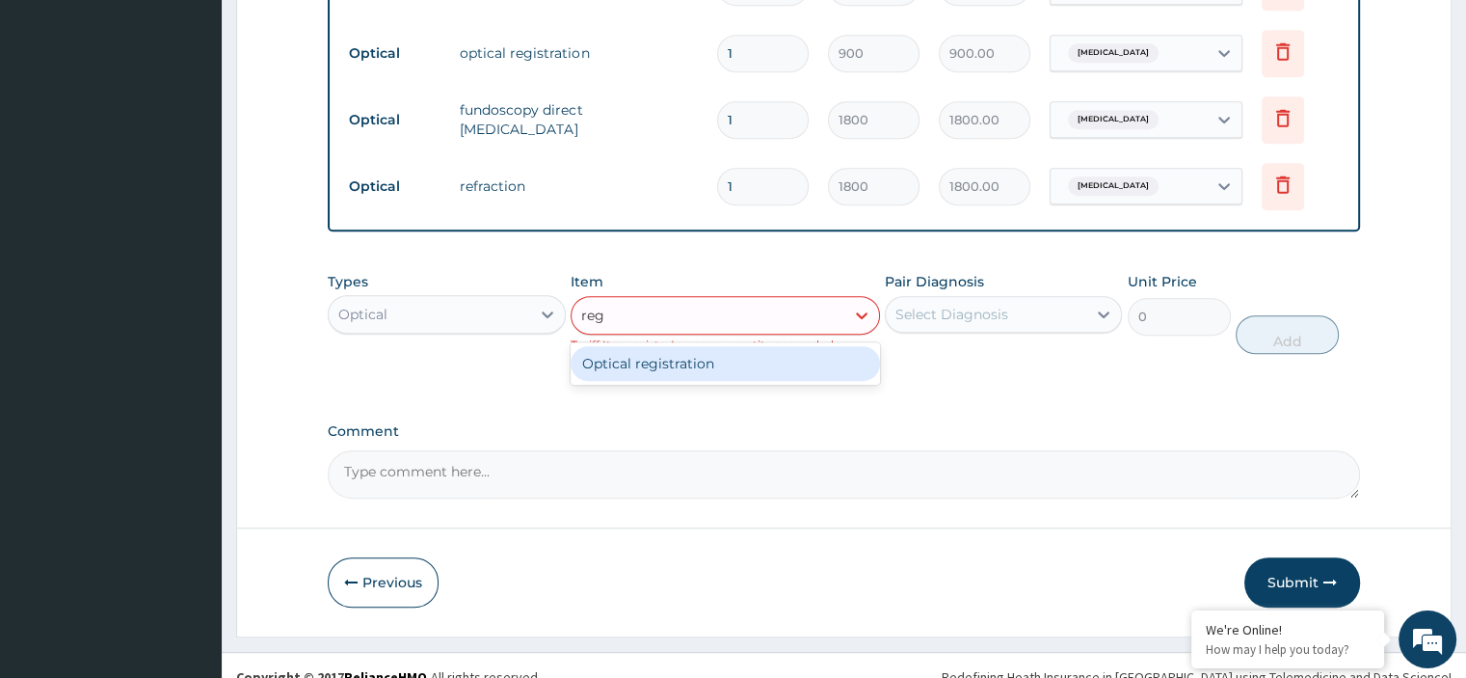
click at [723, 368] on div "Optical registration" at bounding box center [725, 363] width 309 height 35
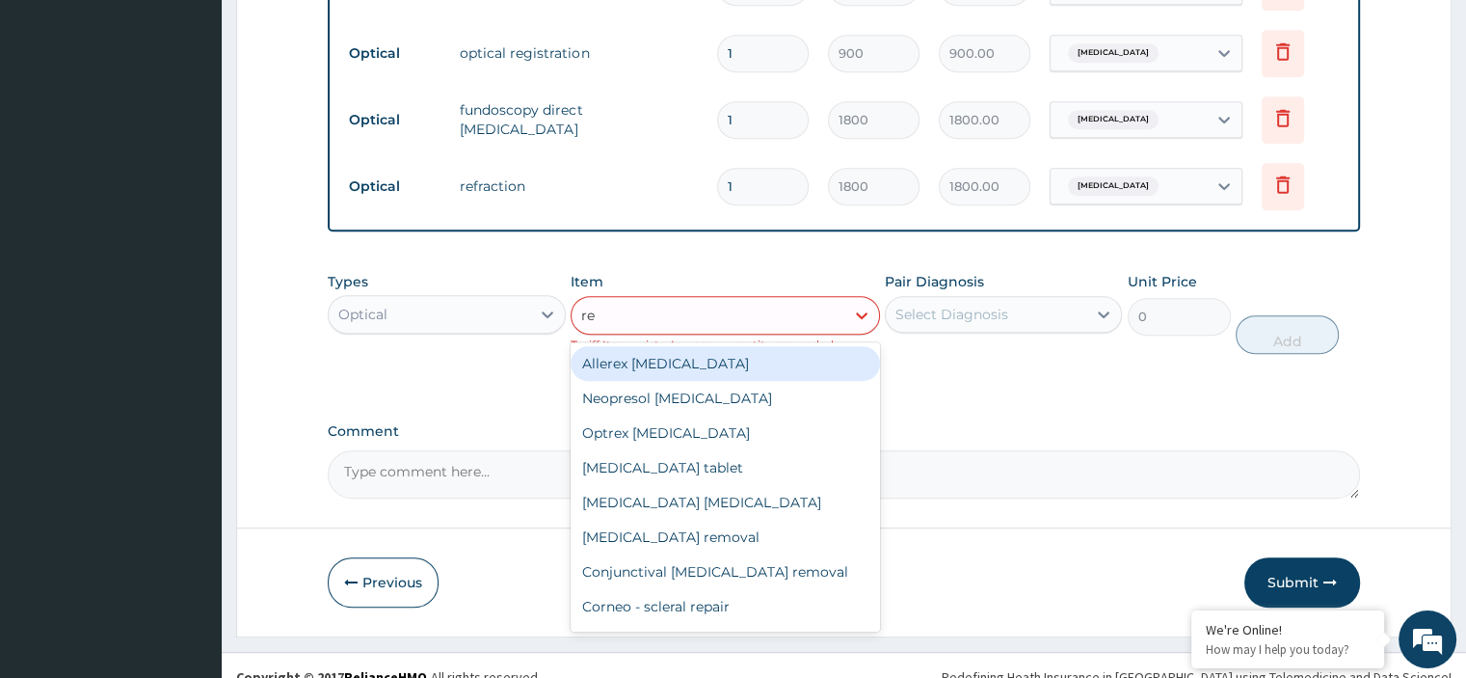
type input "reg"
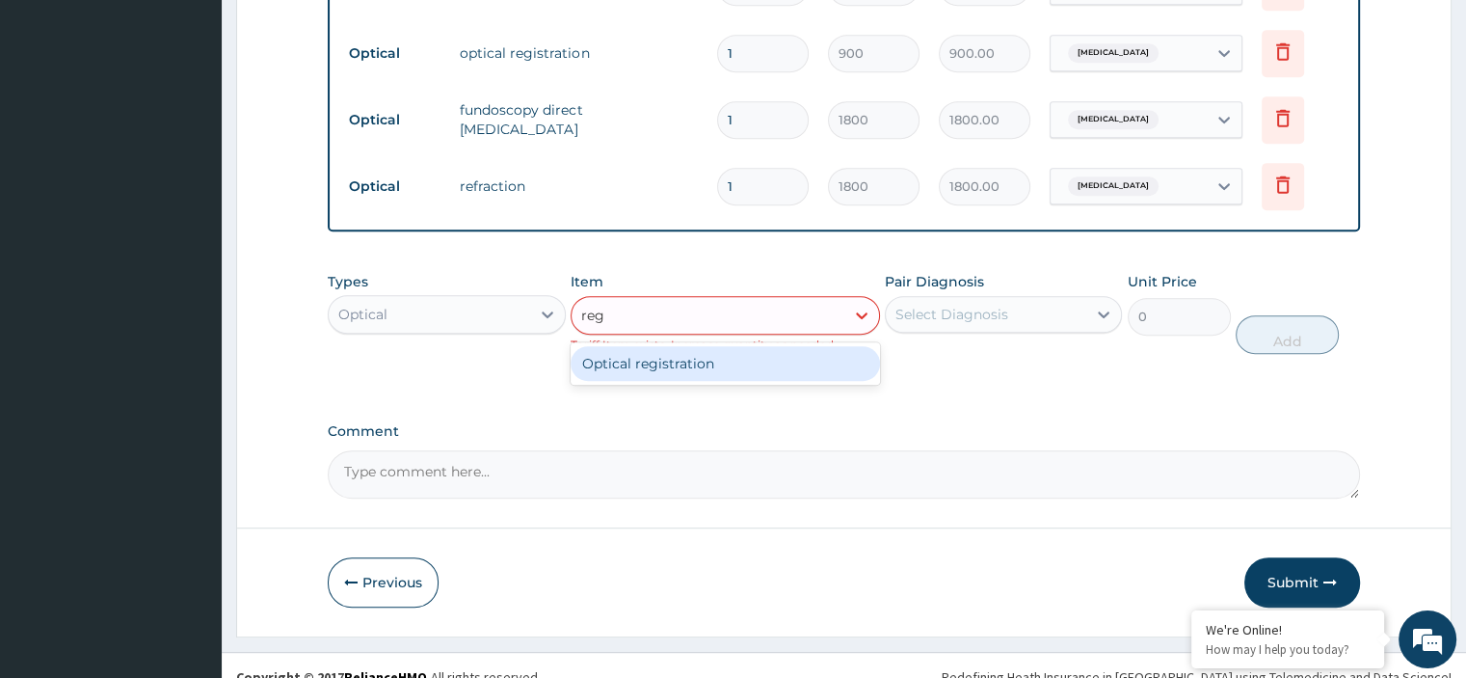
click at [701, 366] on div "Optical registration" at bounding box center [725, 363] width 309 height 35
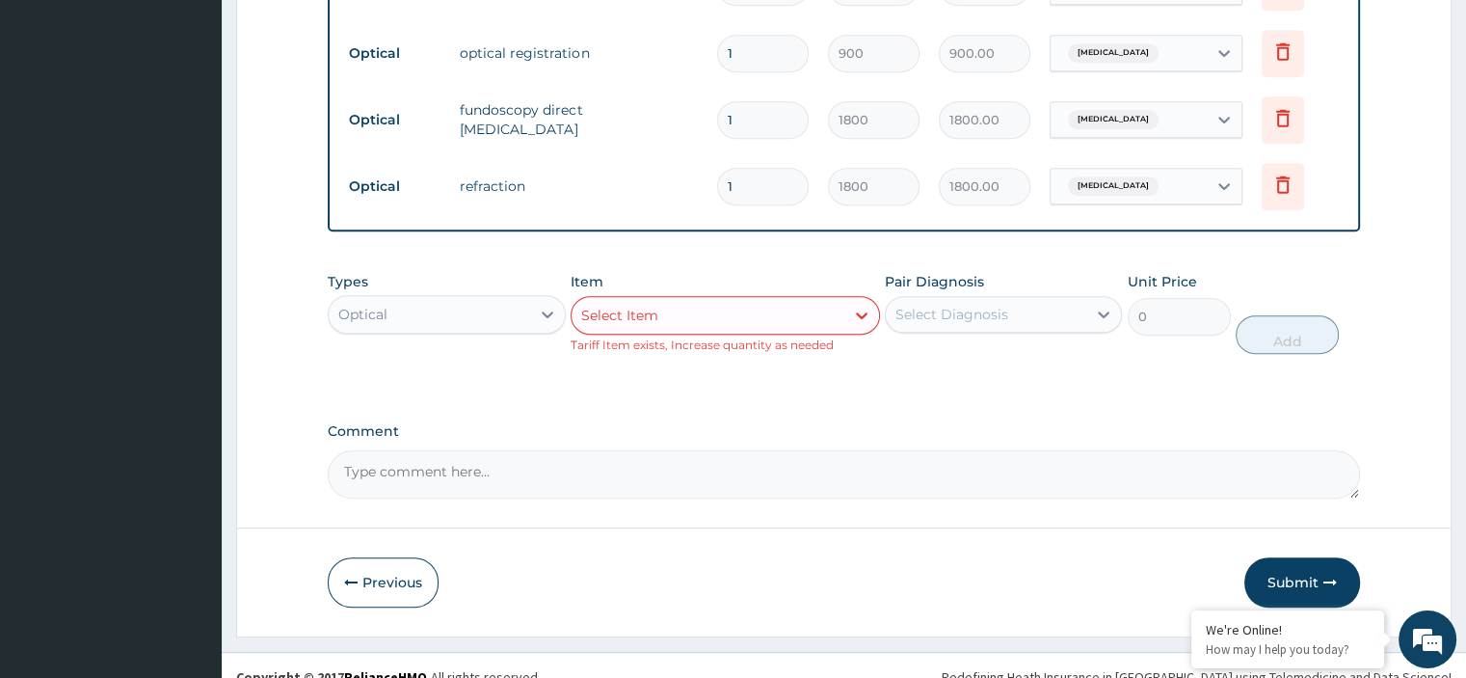
scroll to position [968, 0]
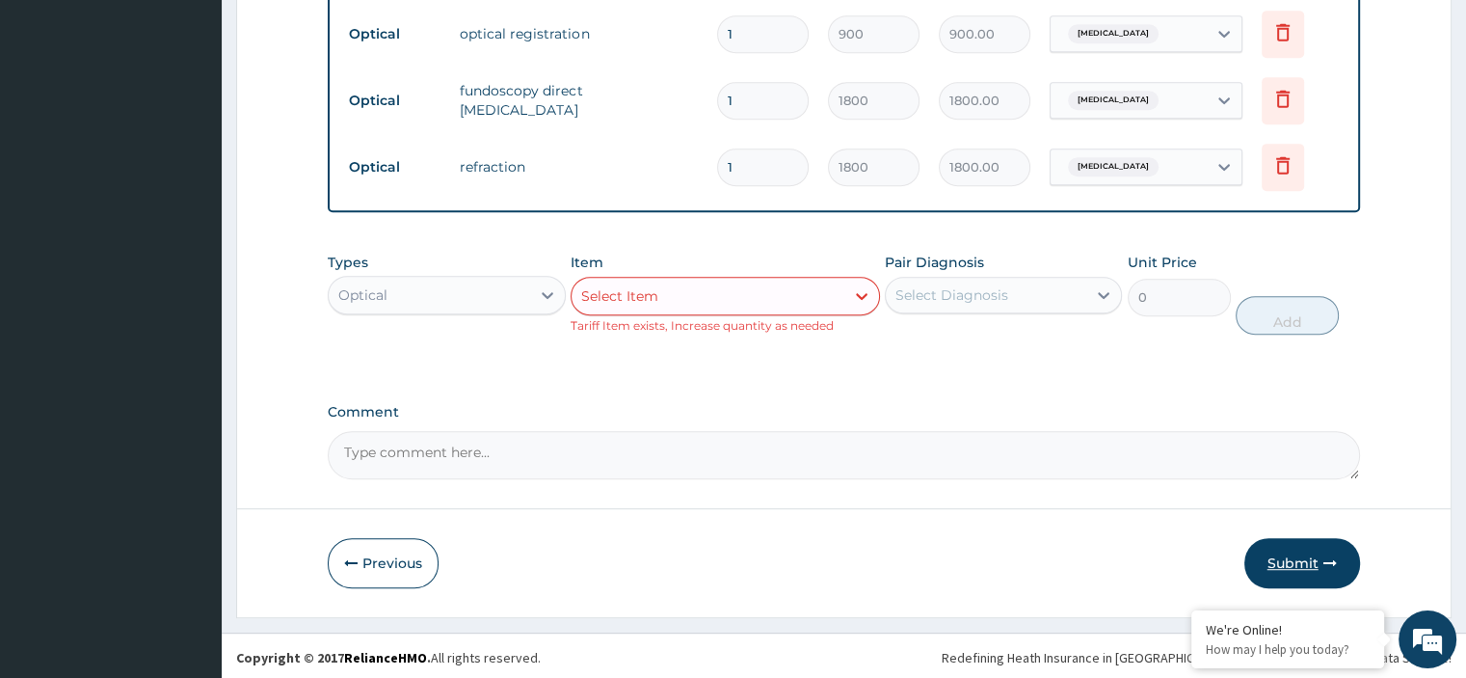
click at [1281, 563] on button "Submit" at bounding box center [1302, 563] width 116 height 50
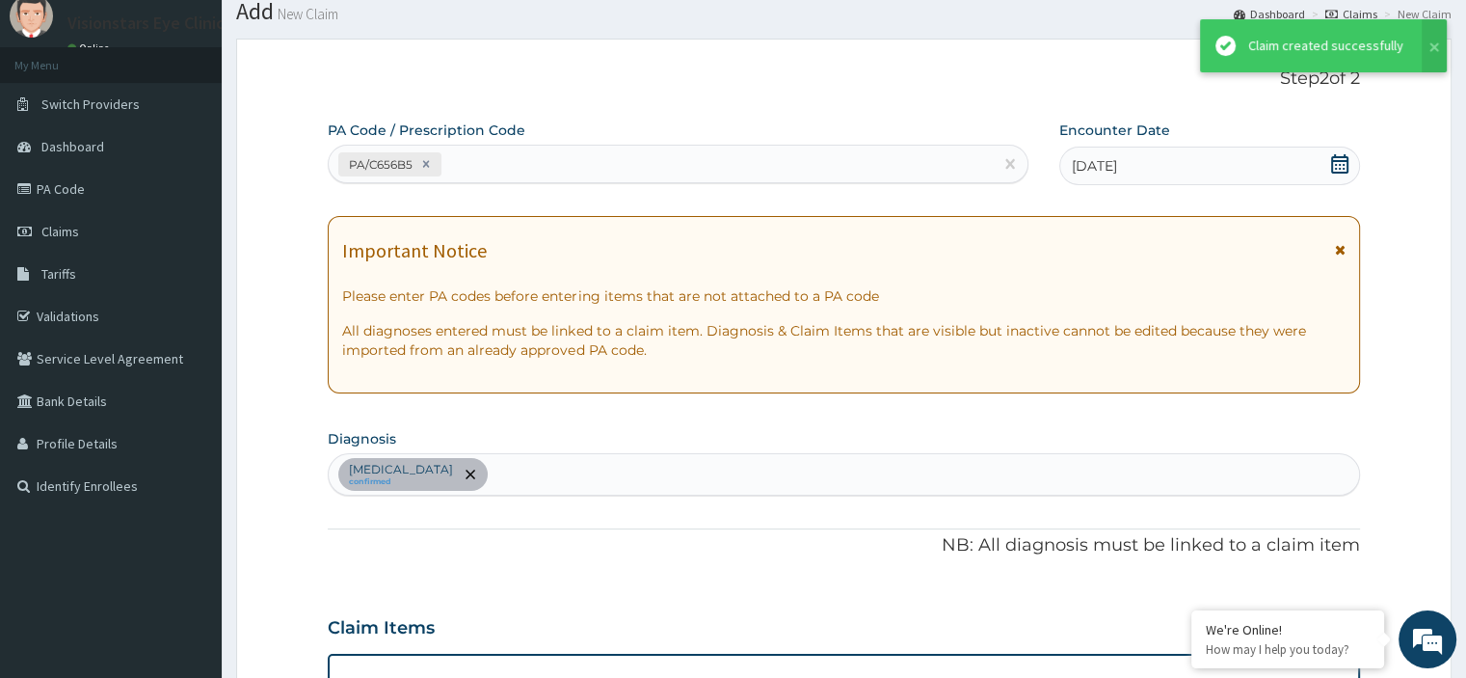
scroll to position [948, 0]
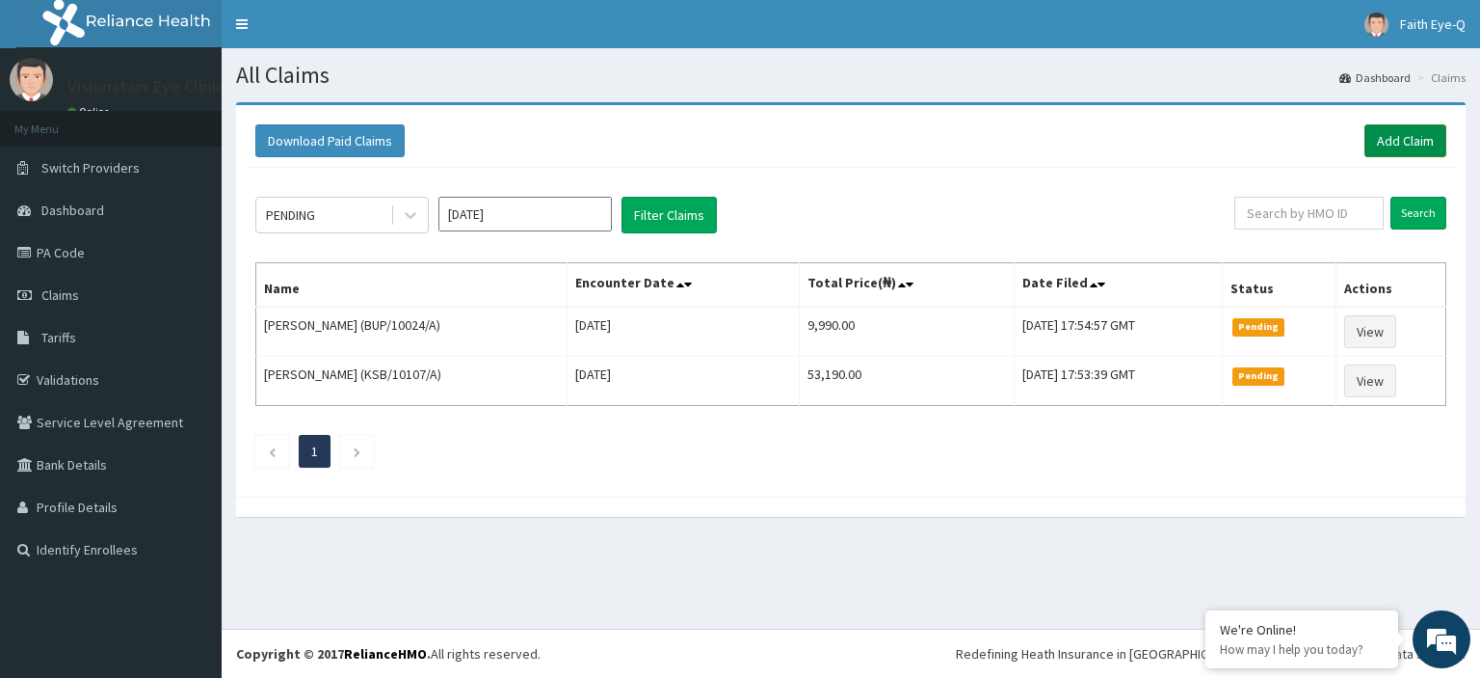
click at [1422, 146] on link "Add Claim" at bounding box center [1406, 140] width 82 height 33
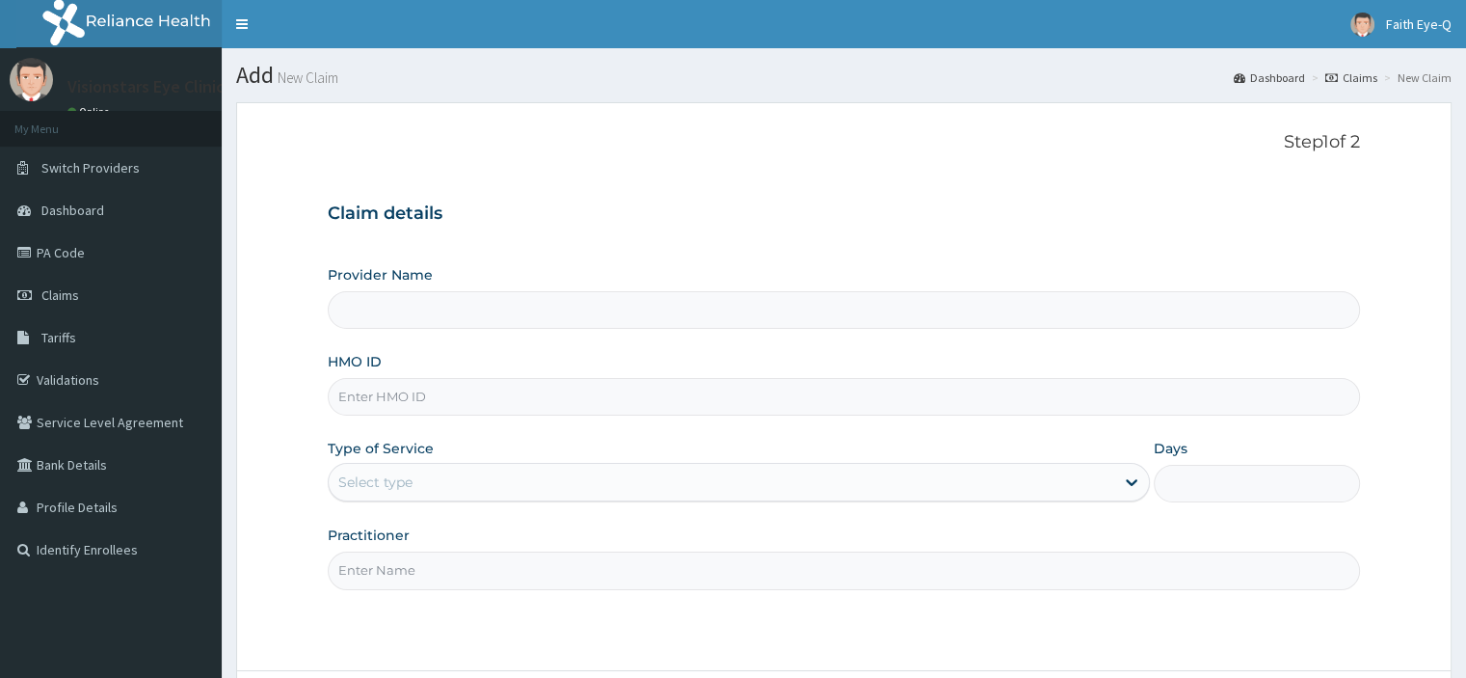
click at [432, 399] on input "HMO ID" at bounding box center [843, 397] width 1031 height 38
paste input "BUP/10024/B"
type input "BUP/10024/B"
type input "Visionstars Eye Clinic"
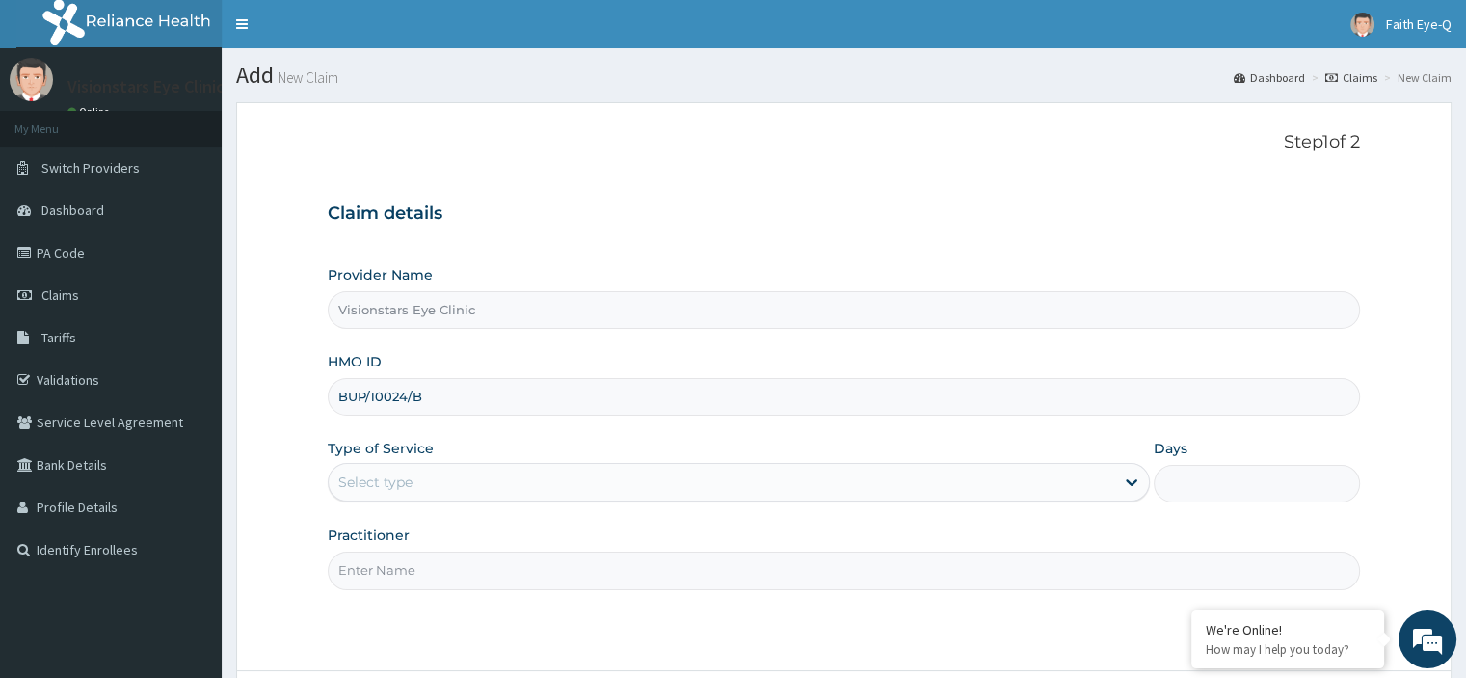
type input "BUP/10024/B"
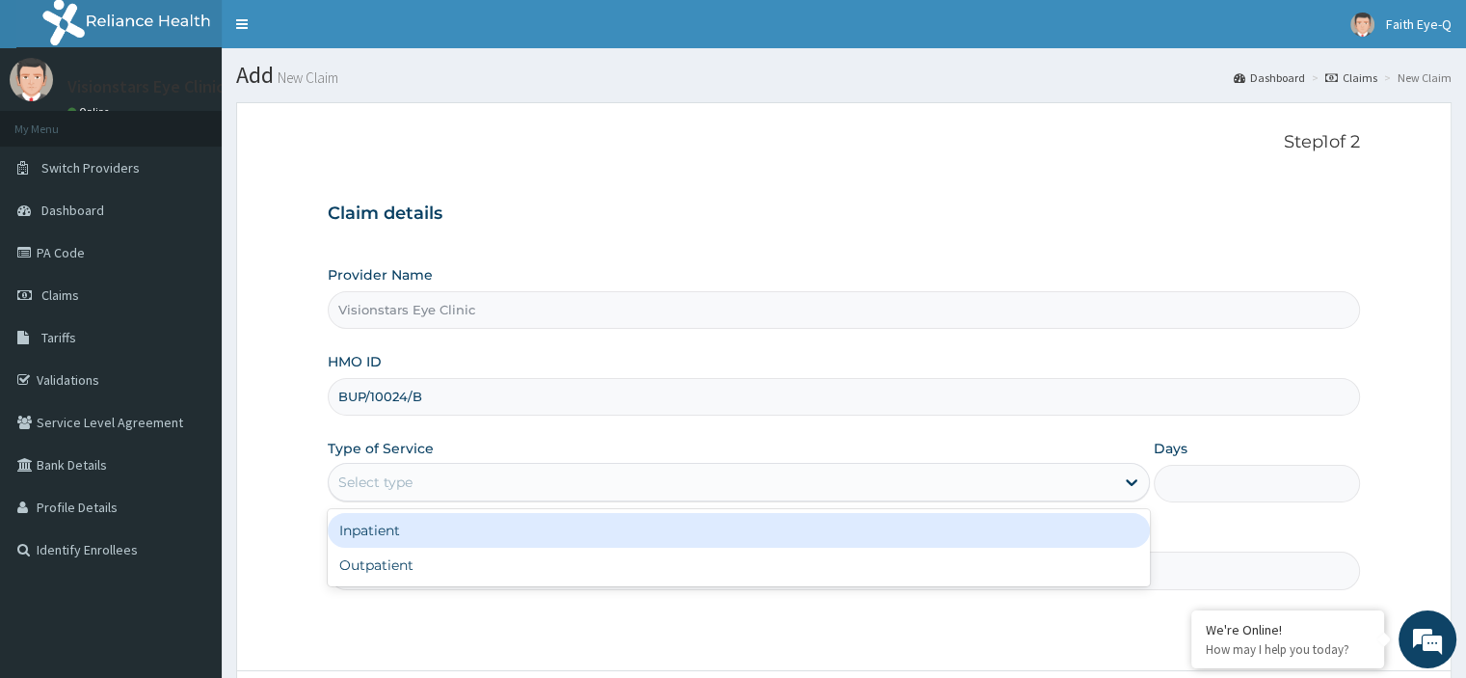
click at [438, 561] on div "Outpatient" at bounding box center [739, 564] width 822 height 35
type input "1"
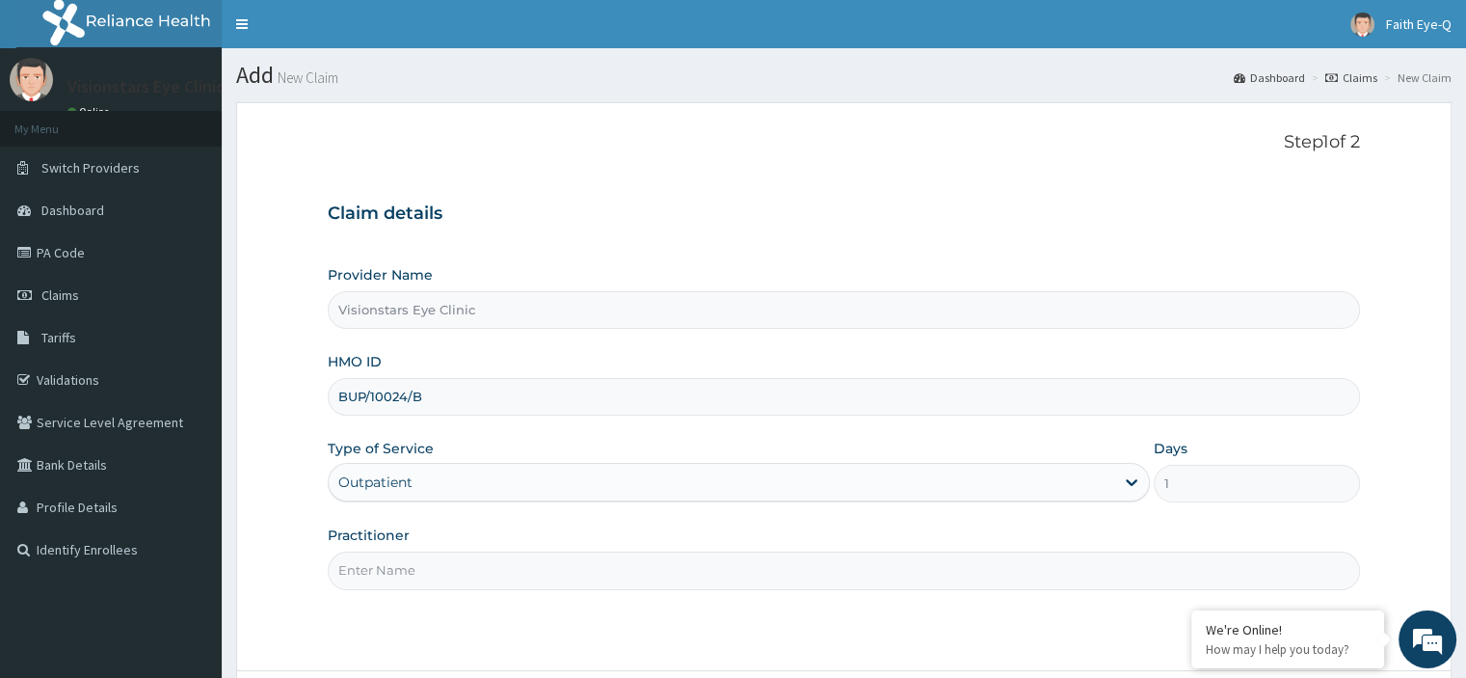
click at [451, 572] on input "Practitioner" at bounding box center [843, 570] width 1031 height 38
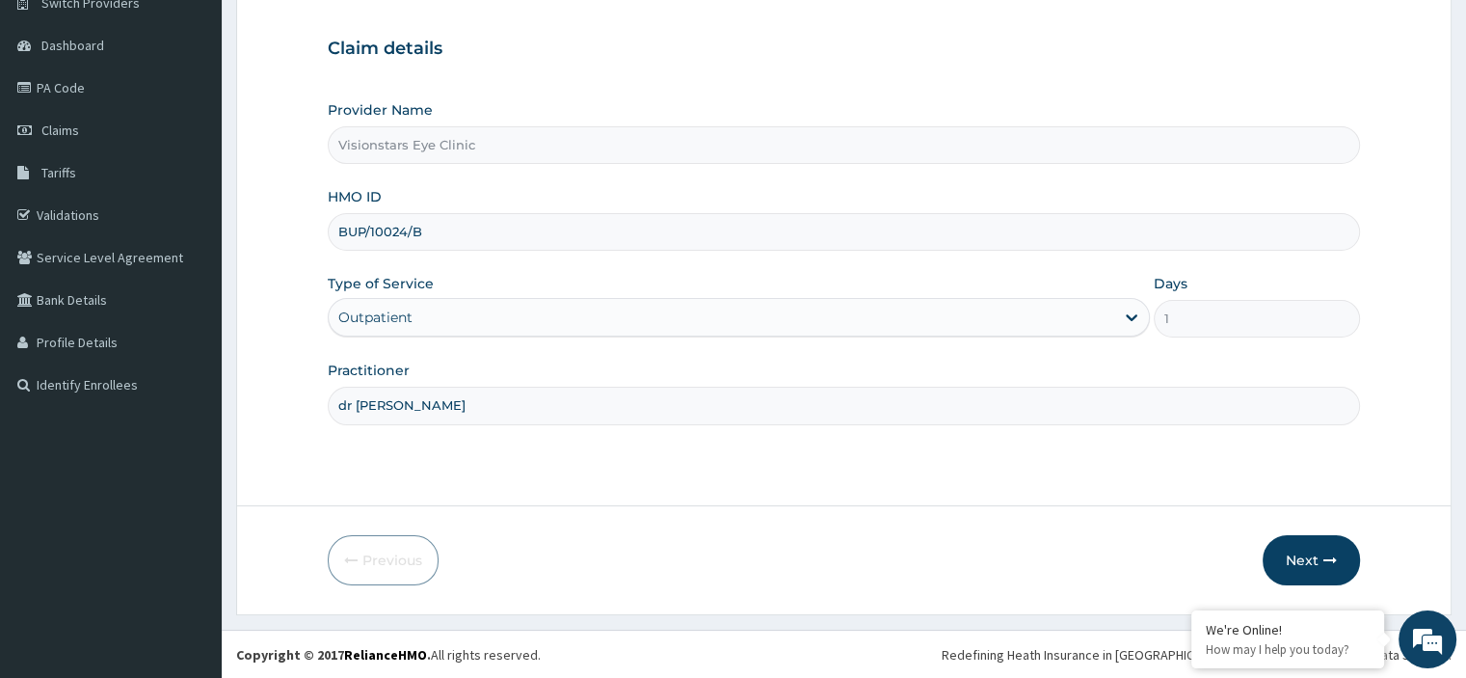
type input "dr [PERSON_NAME]"
click at [1298, 563] on button "Next" at bounding box center [1310, 560] width 97 height 50
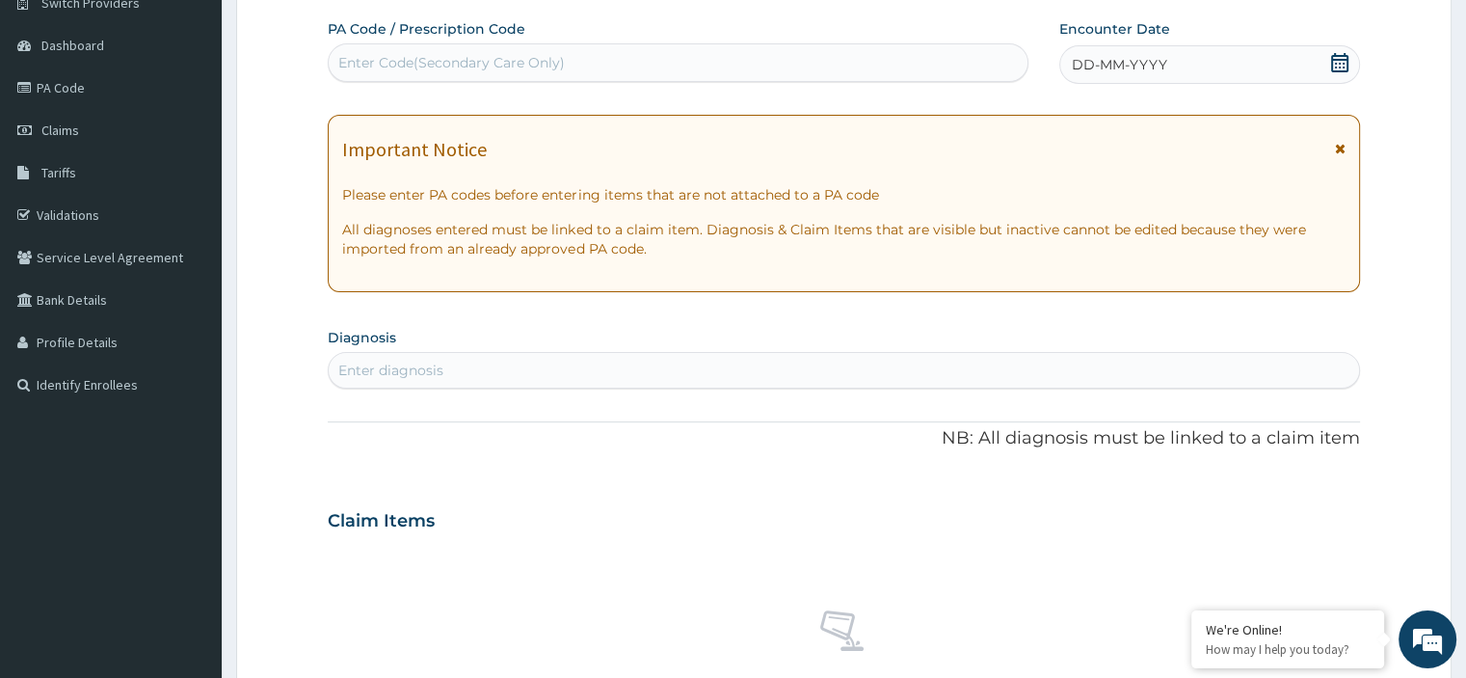
paste input "PA/350D7C"
type input "PA/350D7C"
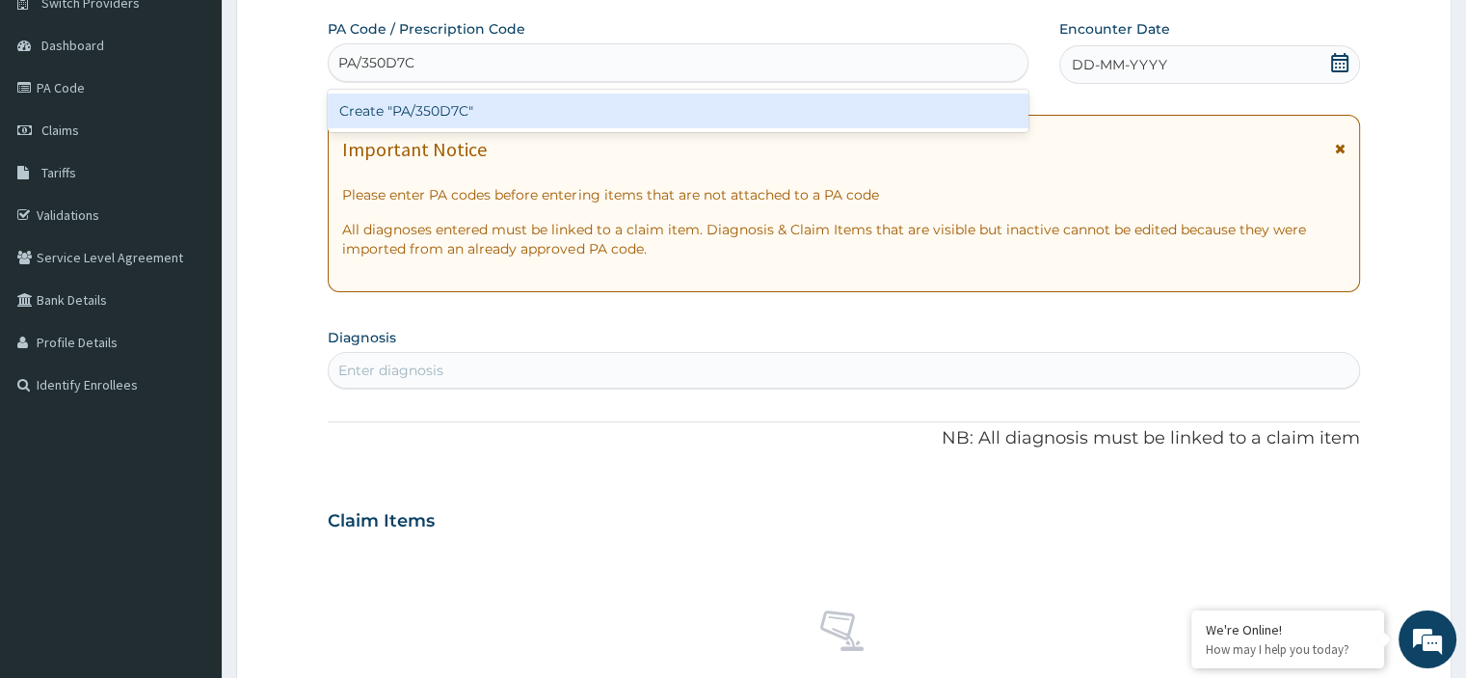
click at [567, 109] on div "Create "PA/350D7C"" at bounding box center [678, 110] width 701 height 35
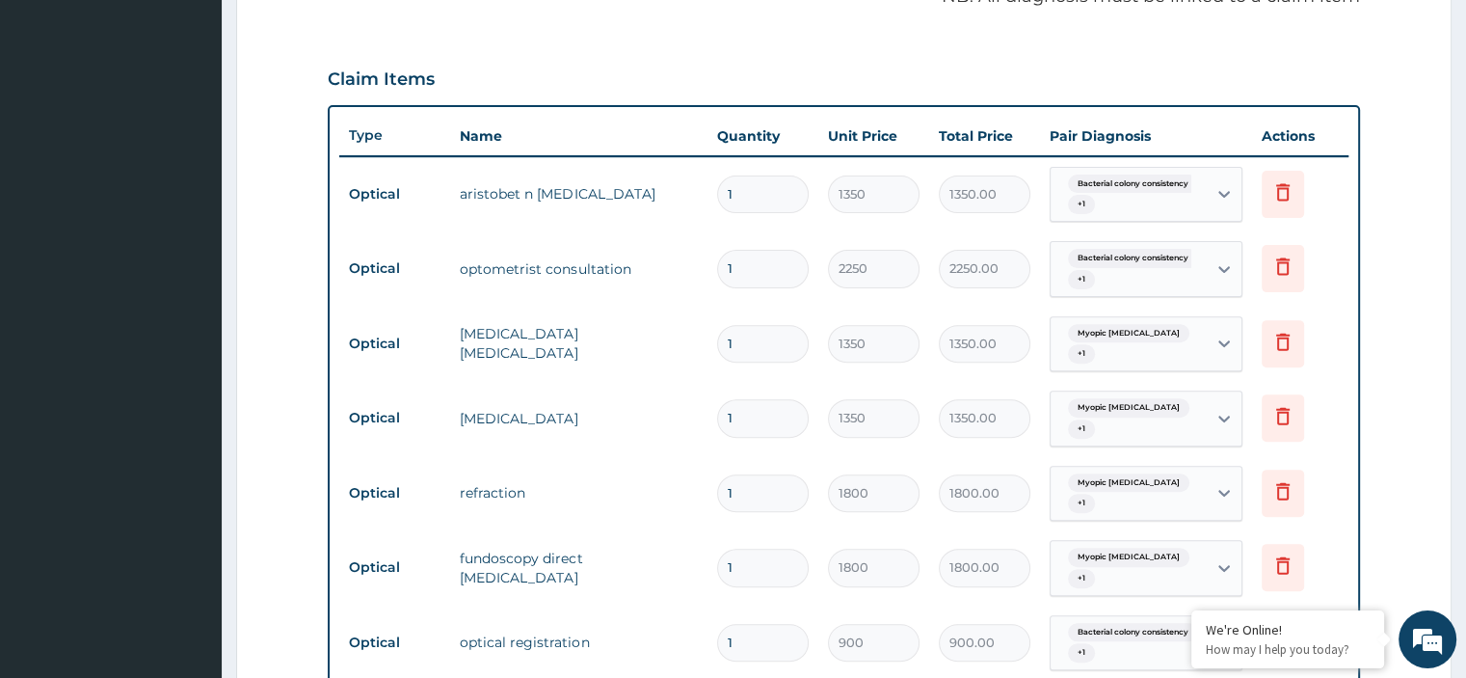
scroll to position [611, 0]
click at [785, 188] on input "1" at bounding box center [763, 195] width 92 height 38
type input "0.00"
type input "2"
type input "2700.00"
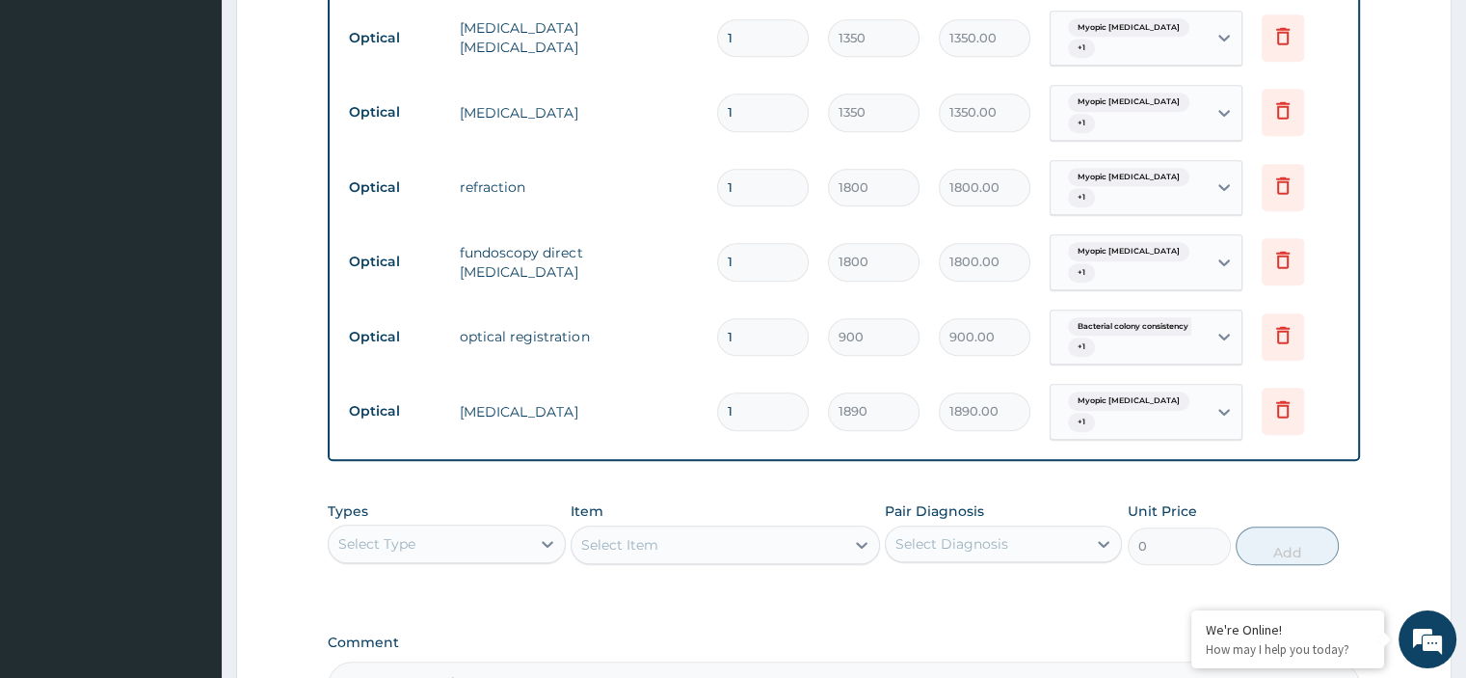
scroll to position [896, 0]
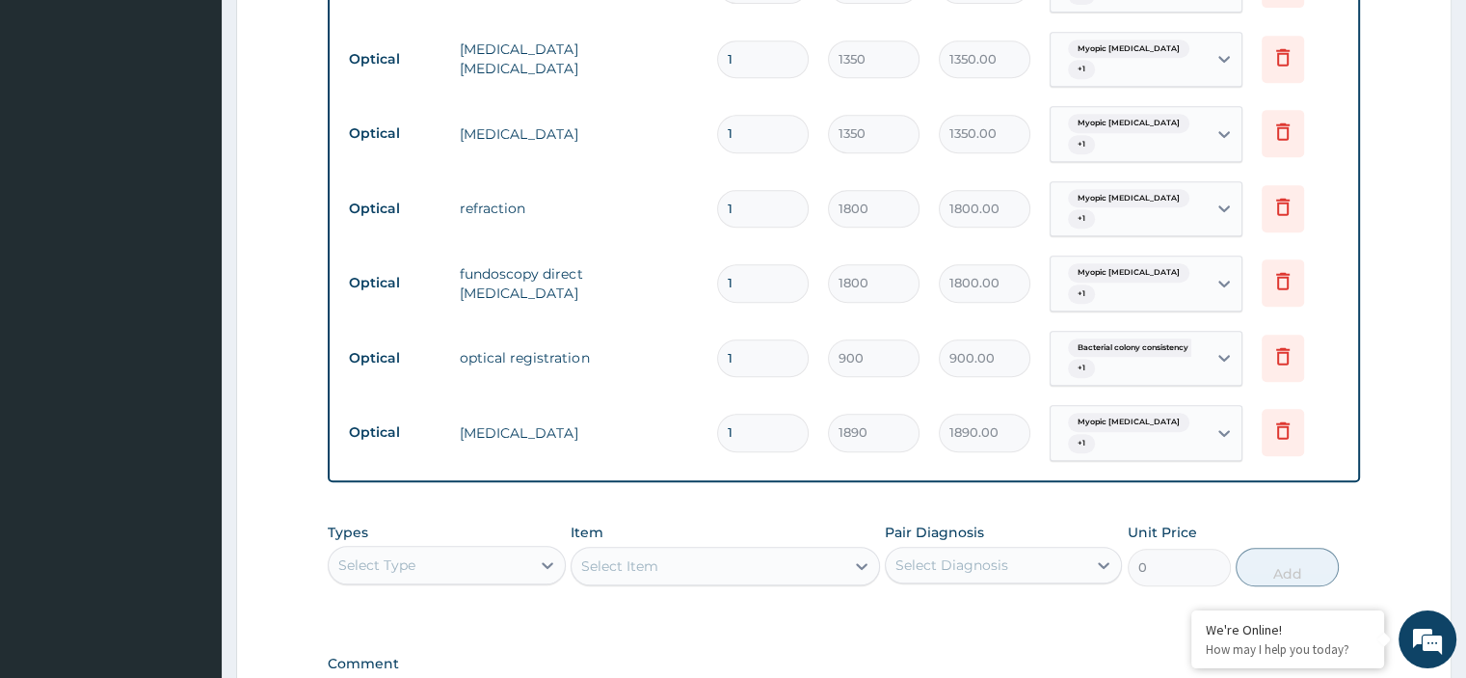
type input "2"
click at [767, 53] on input "1" at bounding box center [763, 59] width 92 height 38
type input "0.00"
type input "2"
type input "2700.00"
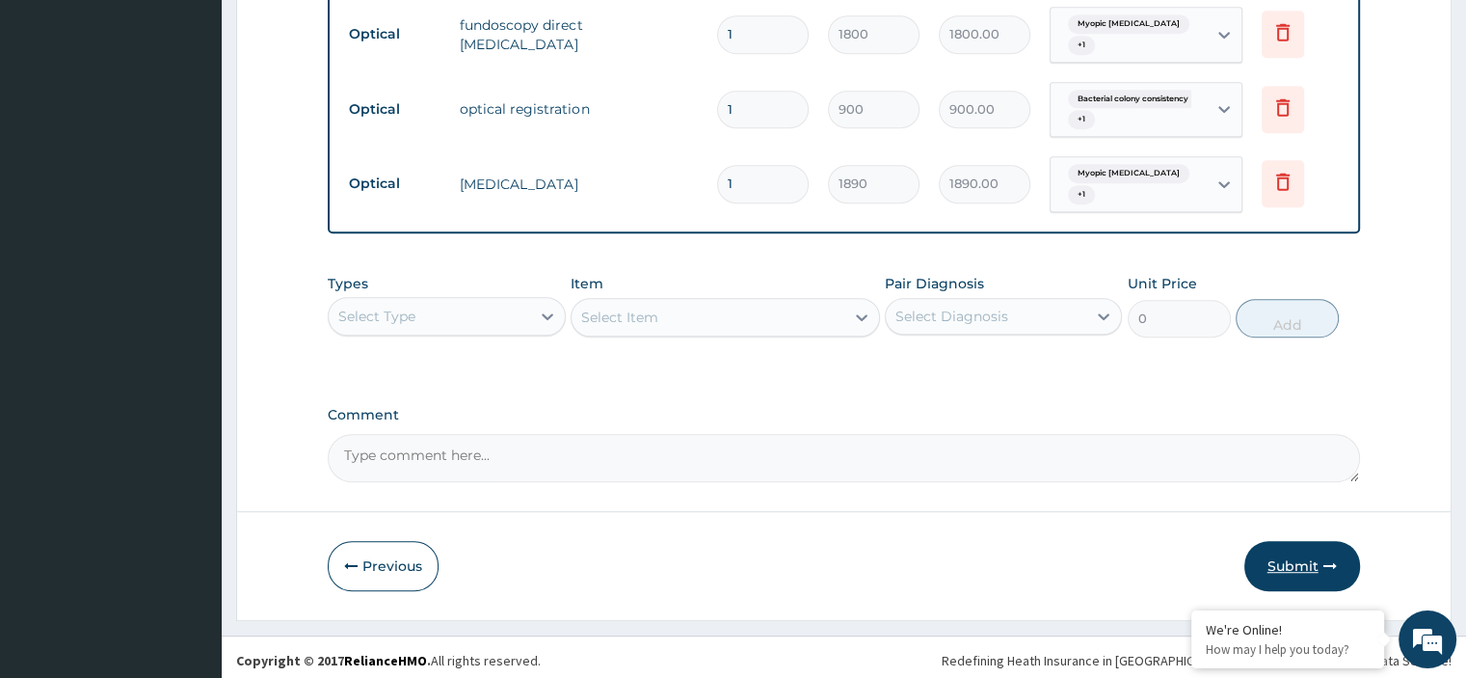
click at [1283, 555] on button "Submit" at bounding box center [1302, 566] width 116 height 50
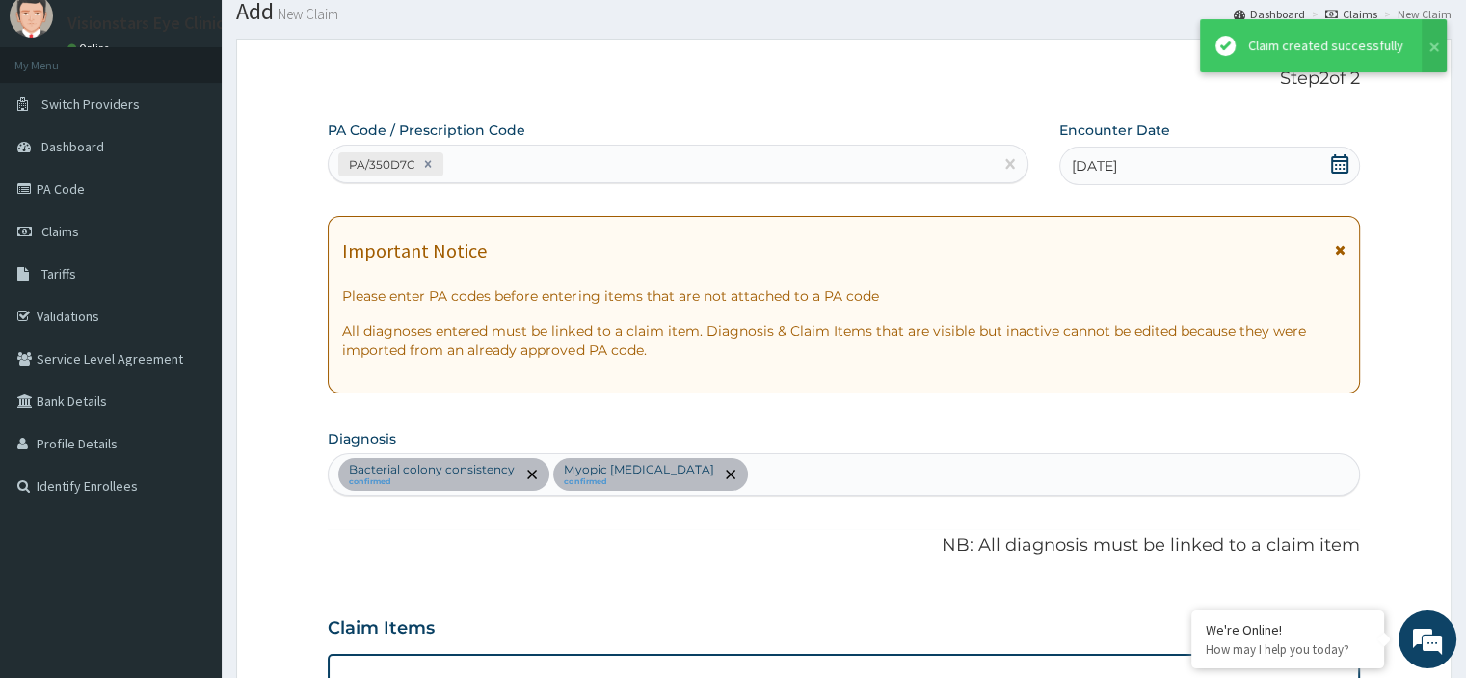
scroll to position [1145, 0]
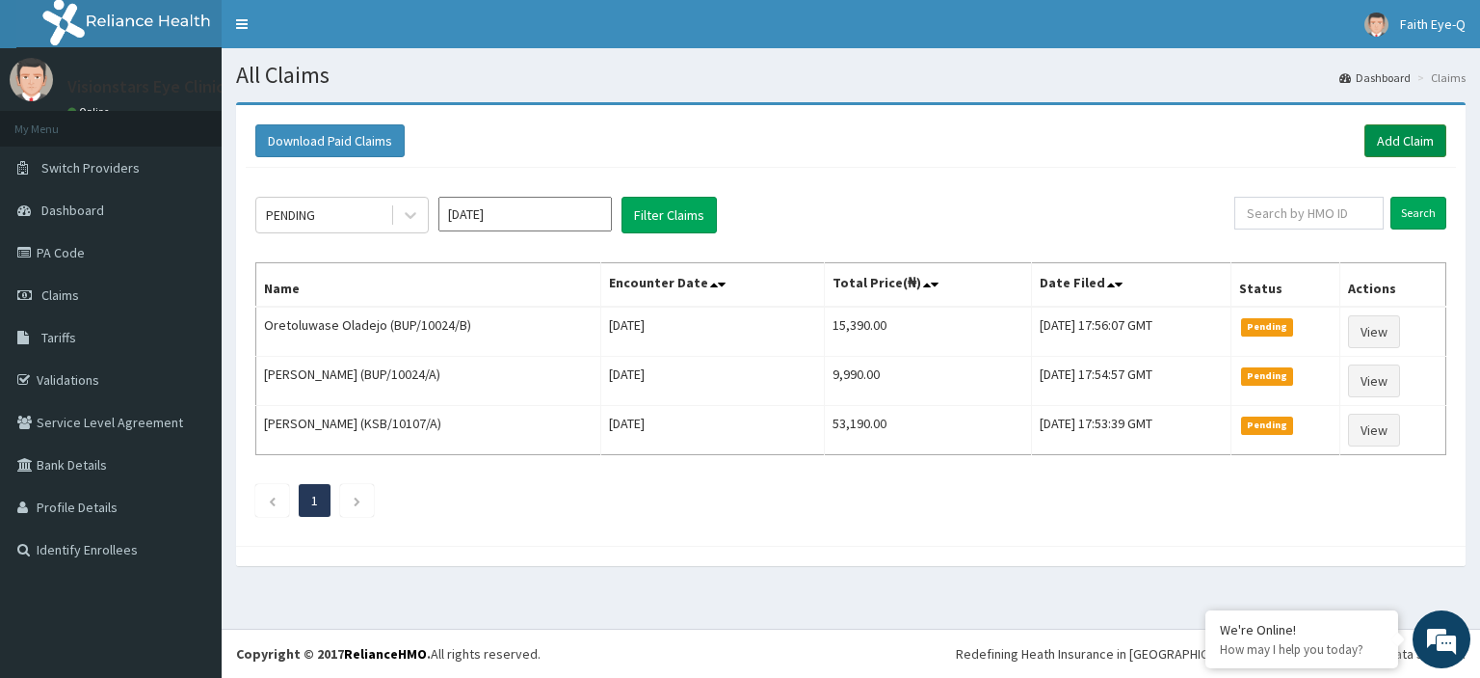
click at [1404, 141] on link "Add Claim" at bounding box center [1406, 140] width 82 height 33
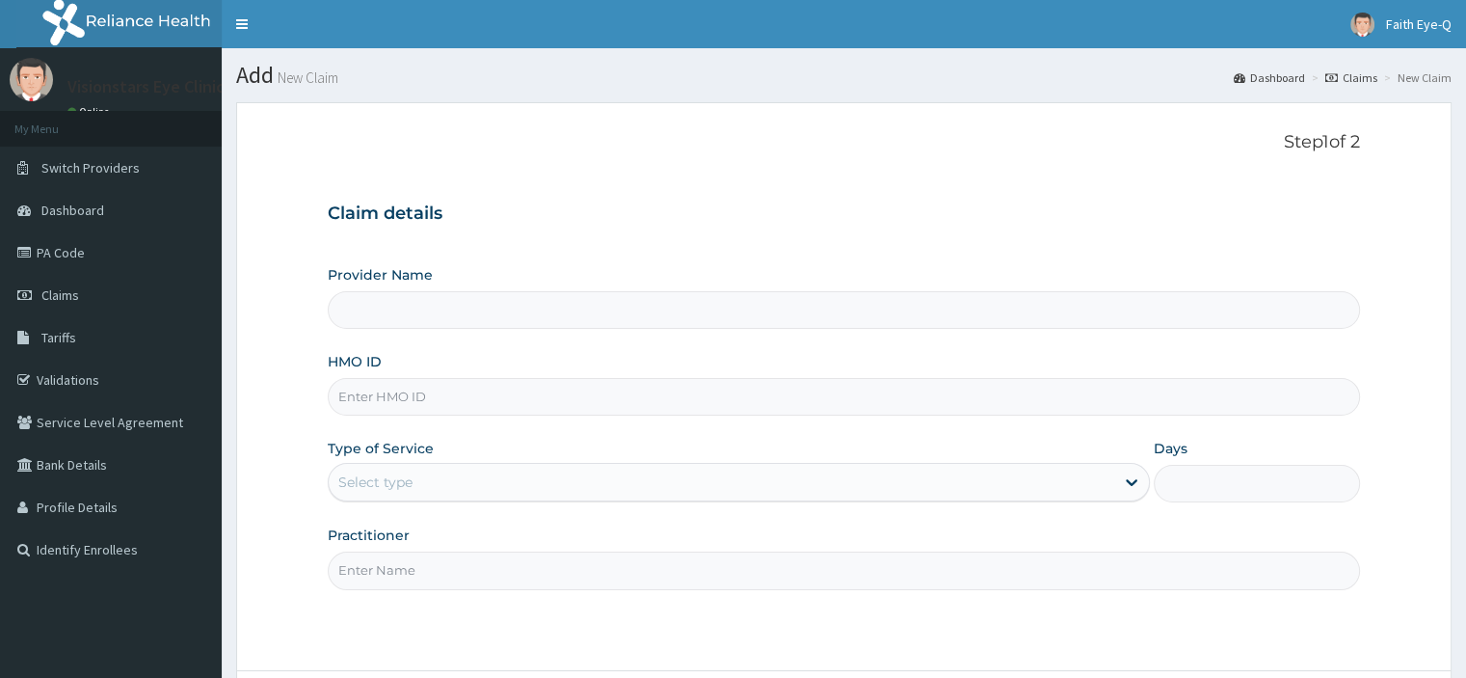
click at [375, 401] on input "HMO ID" at bounding box center [843, 397] width 1031 height 38
type input "Visionstars Eye Clinic"
paste input "KSB/10107/B"
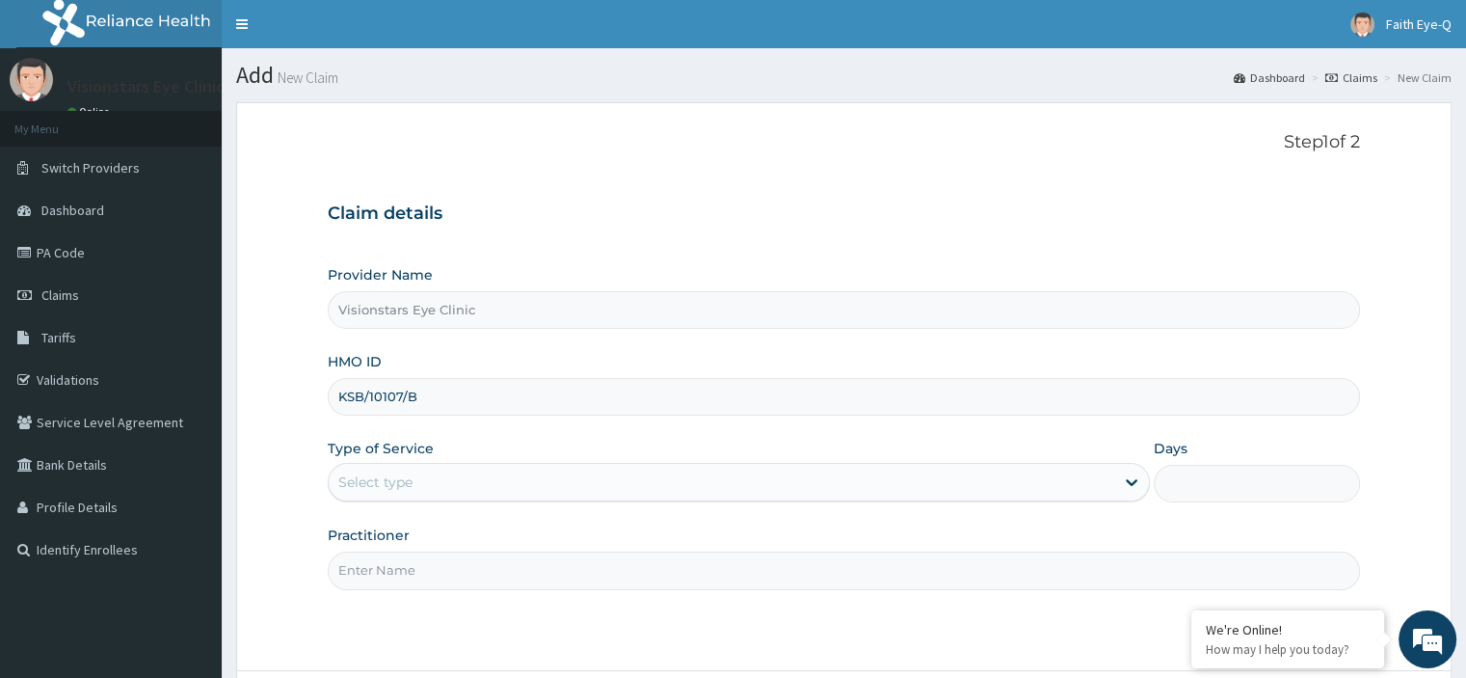
type input "KSB/10107/B"
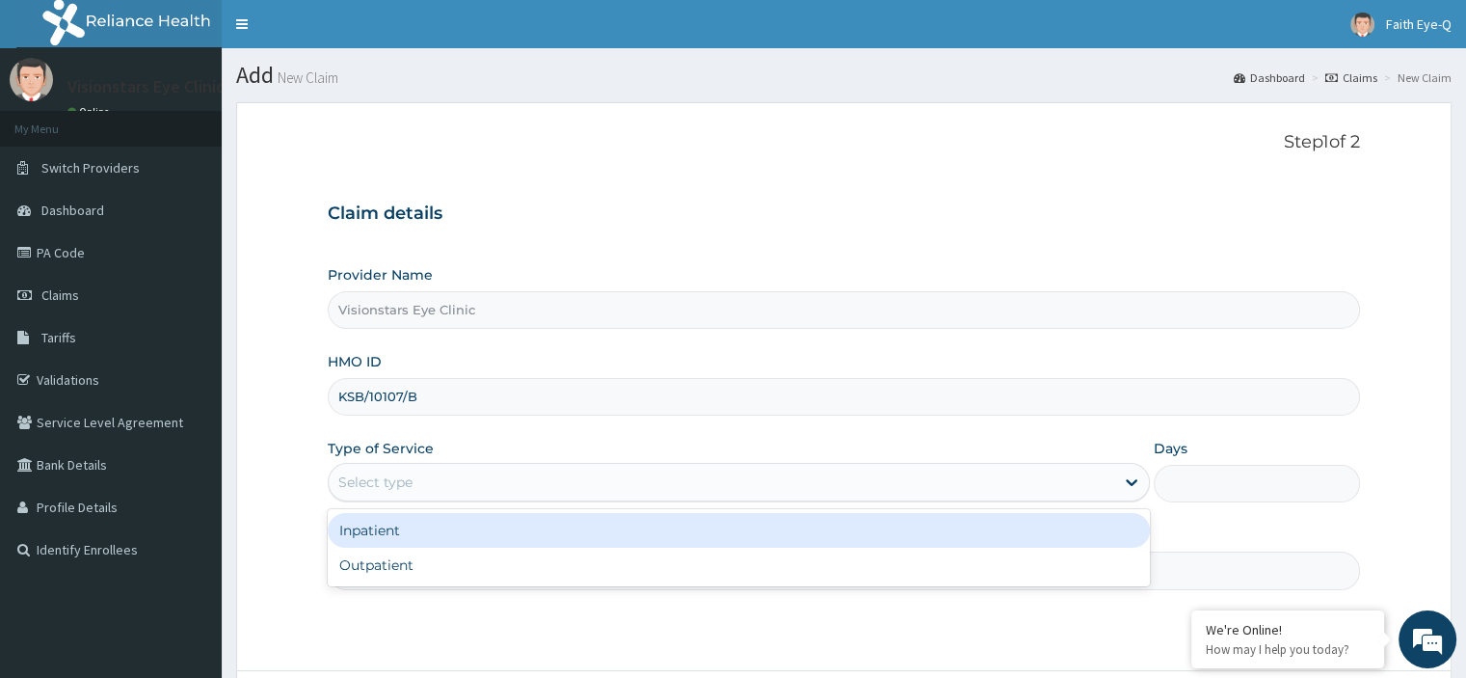
click at [493, 556] on div "Outpatient" at bounding box center [739, 564] width 822 height 35
type input "1"
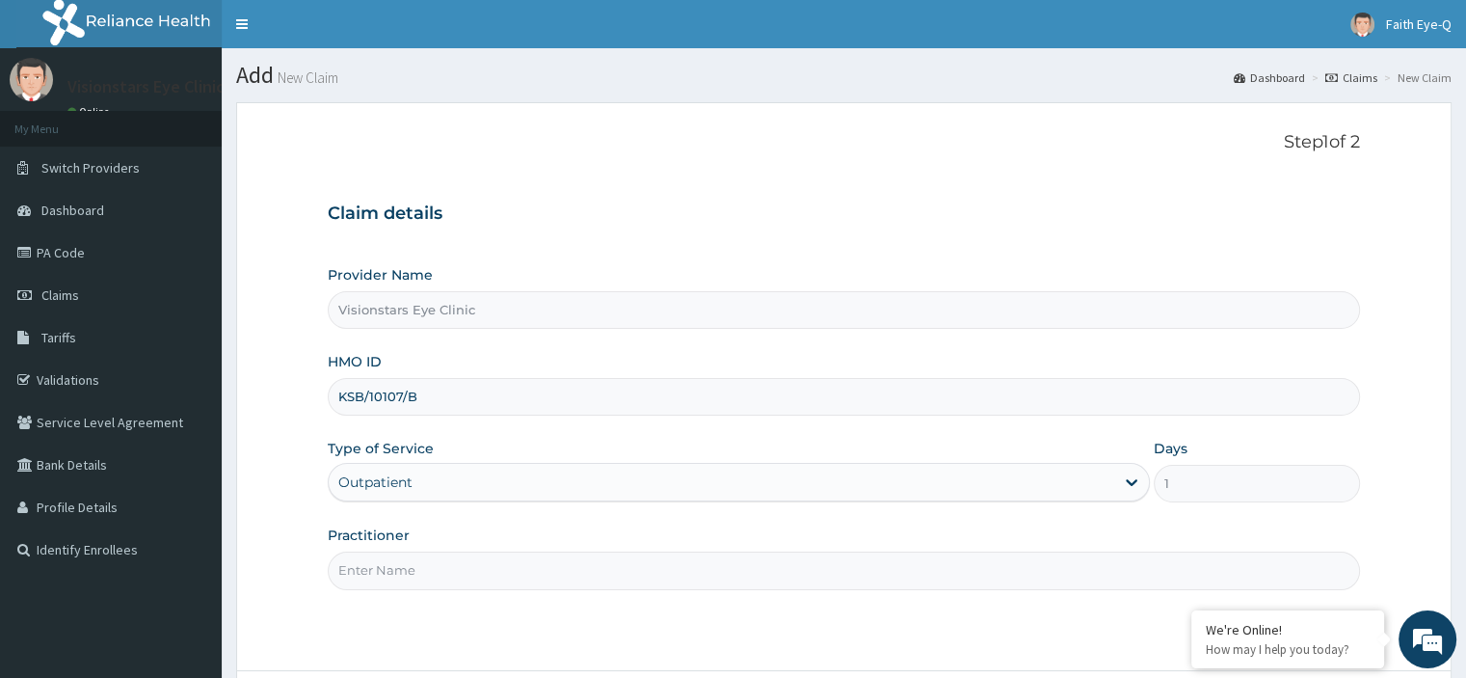
click at [488, 573] on input "Practitioner" at bounding box center [843, 570] width 1031 height 38
type input "dr chinwe"
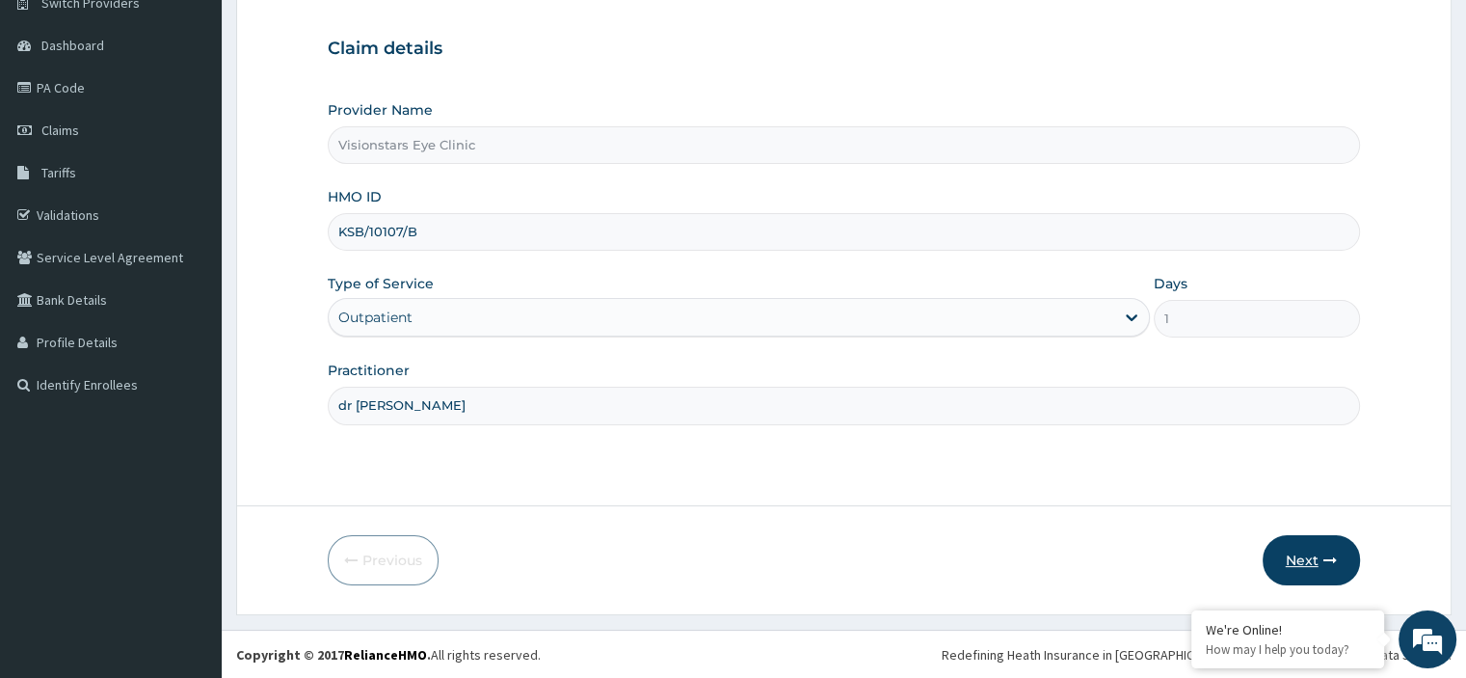
click at [1299, 559] on button "Next" at bounding box center [1310, 560] width 97 height 50
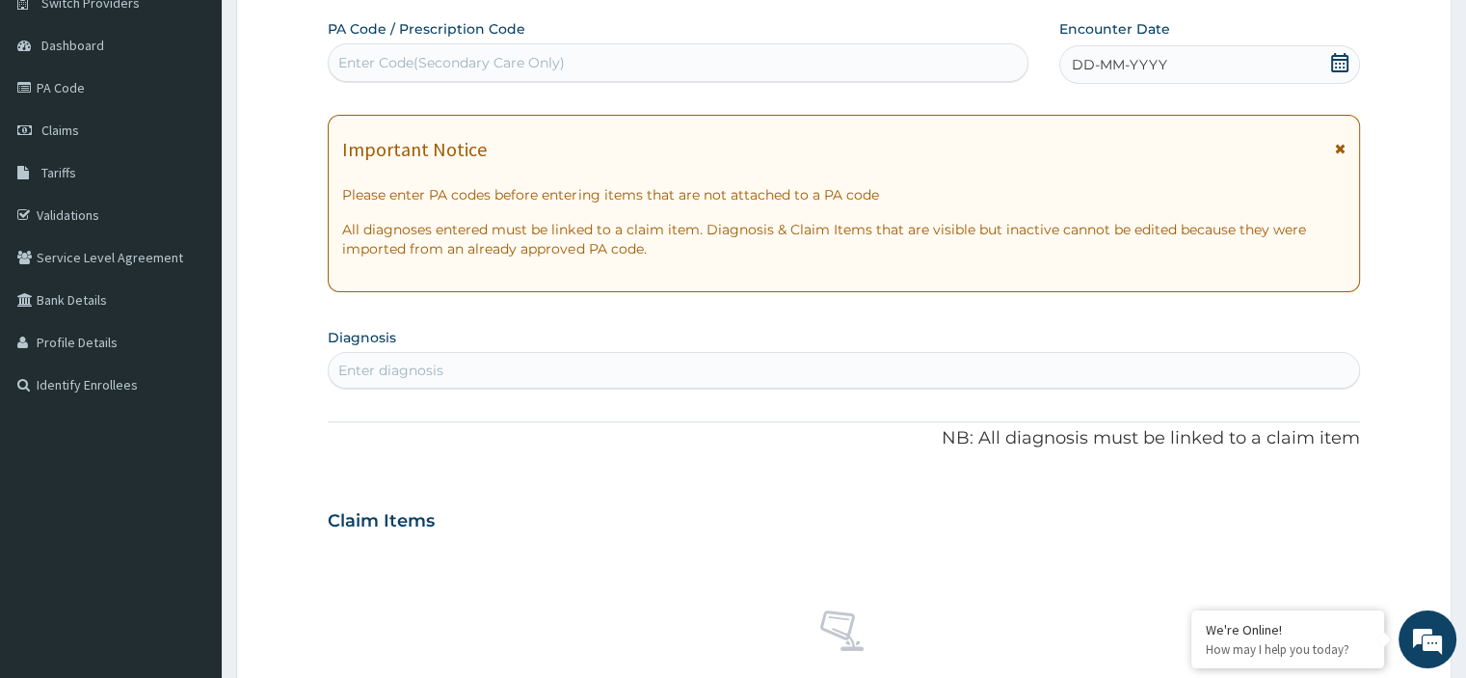
scroll to position [0, 0]
paste input "PA/4E683B"
type input "PA/4E683B"
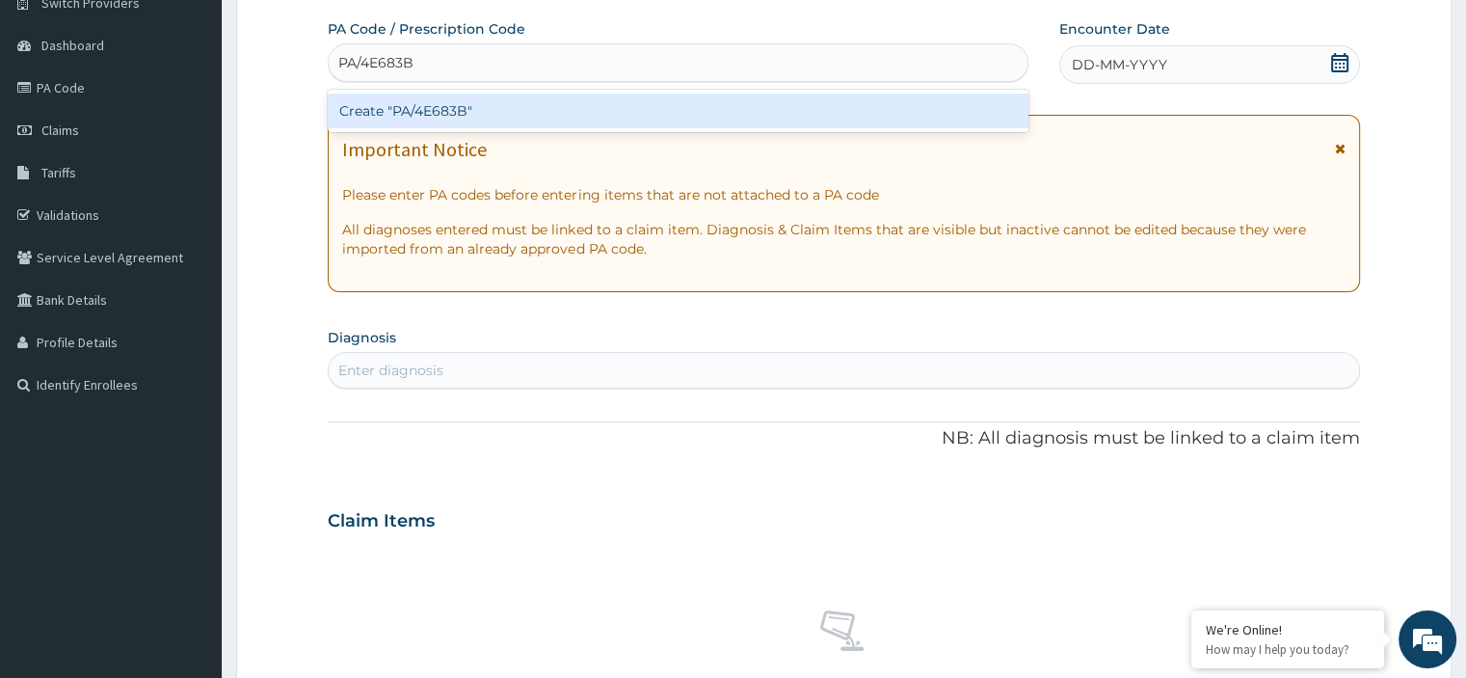
click at [553, 127] on div "Create "PA/4E683B"" at bounding box center [678, 110] width 701 height 35
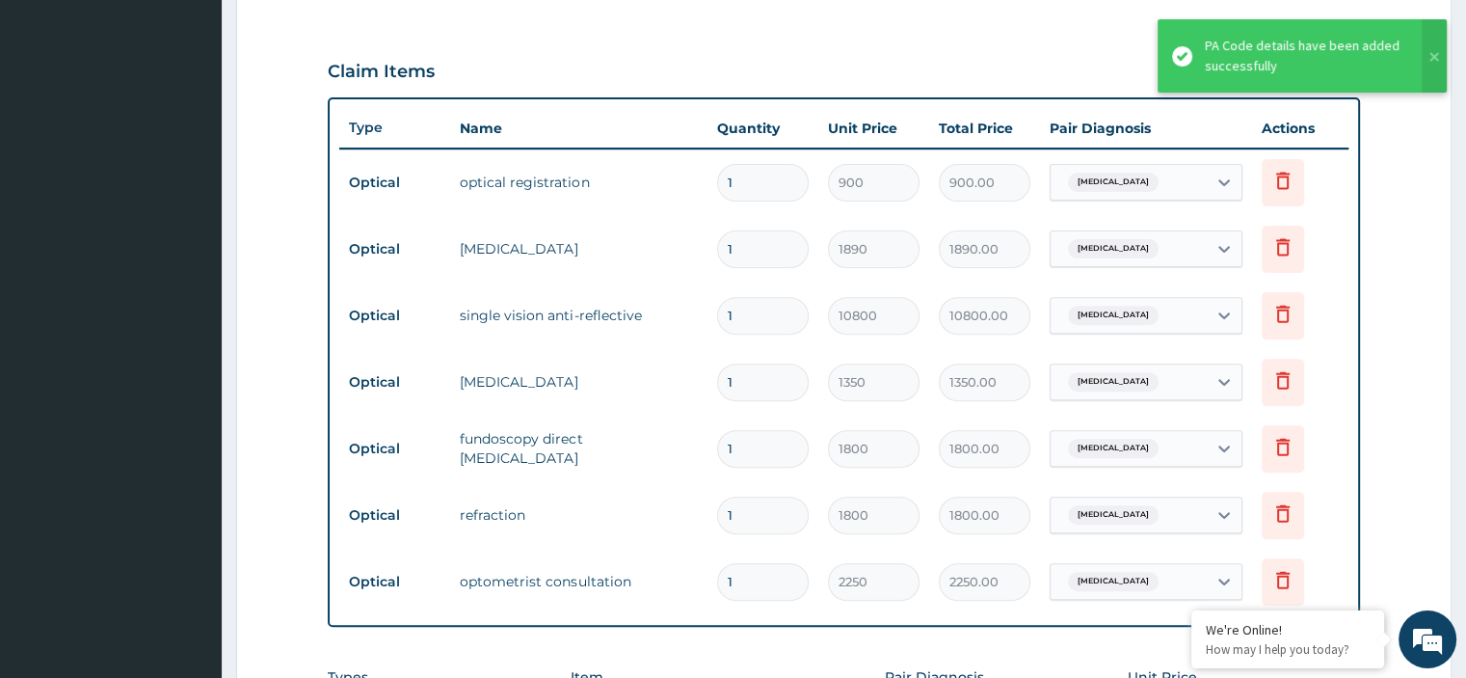
scroll to position [615, 0]
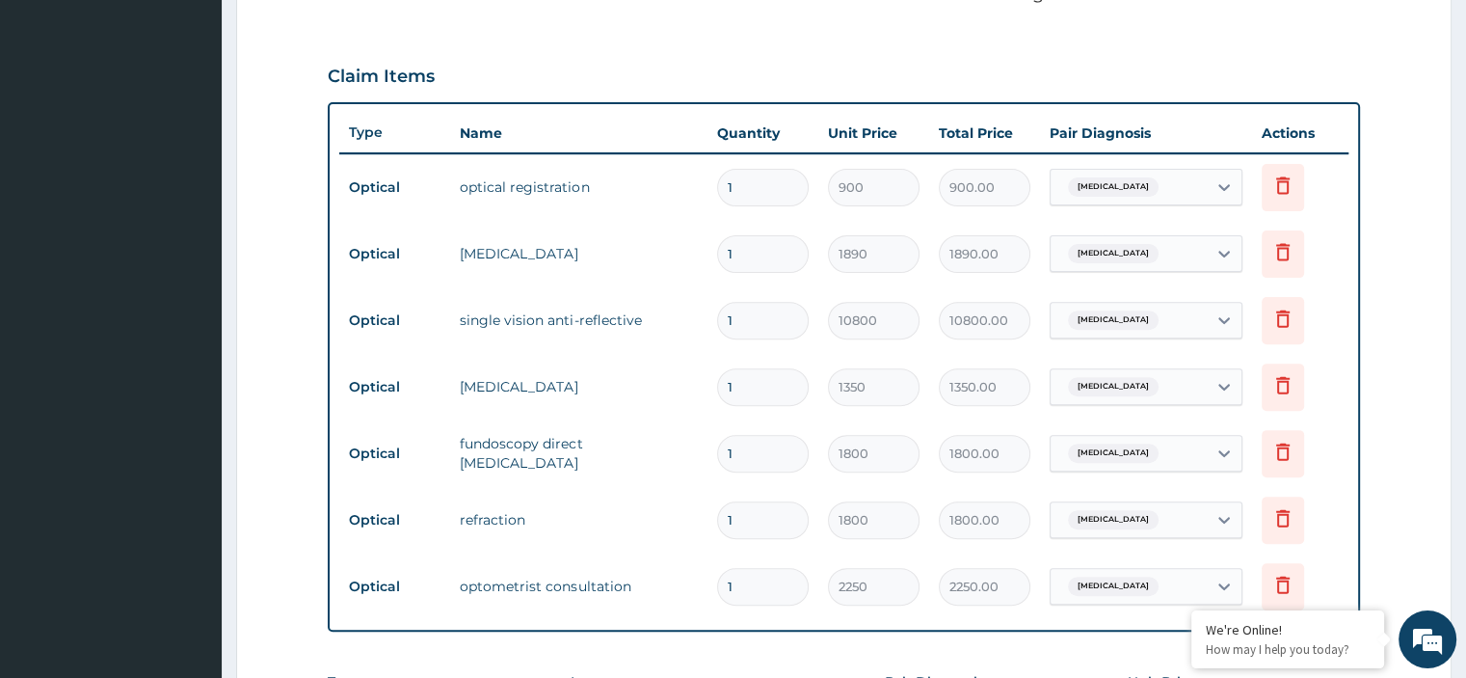
click at [757, 325] on input "1" at bounding box center [763, 321] width 92 height 38
type input "0.00"
type input "4"
type input "43200.00"
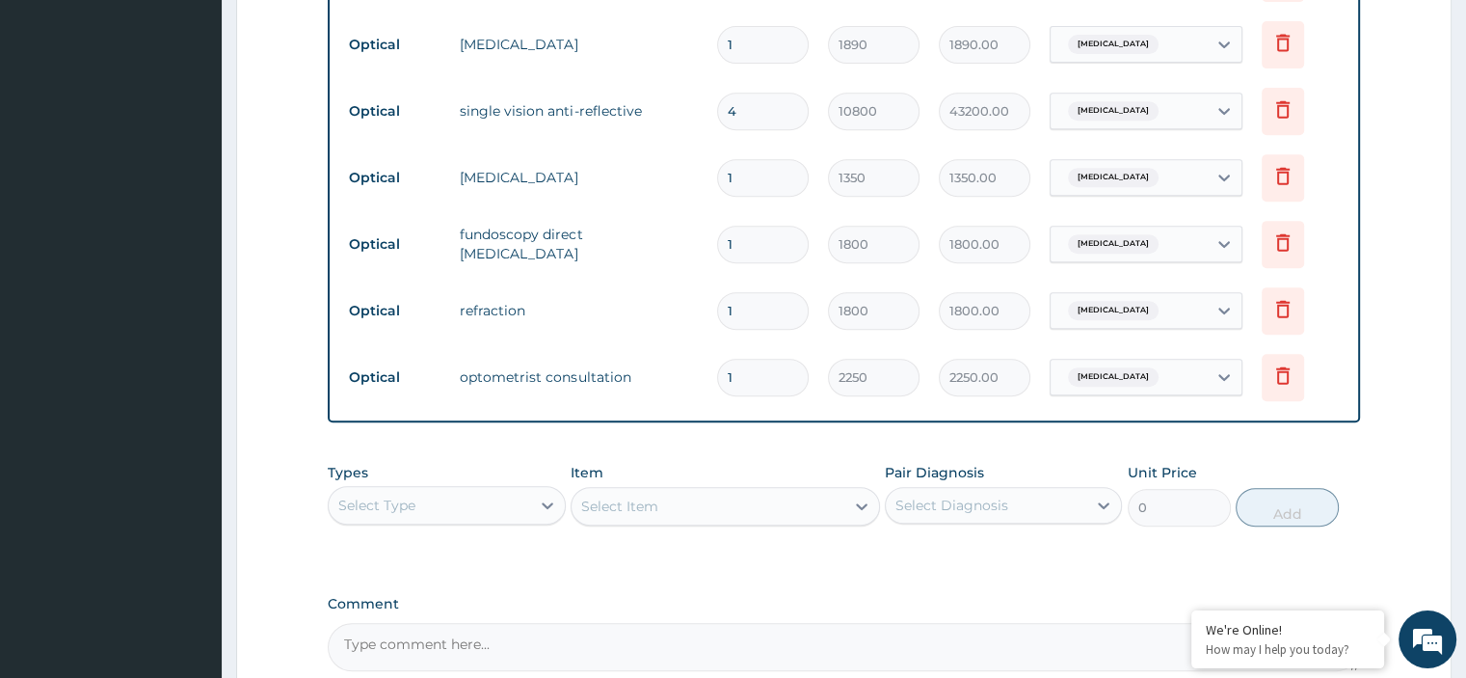
scroll to position [1015, 0]
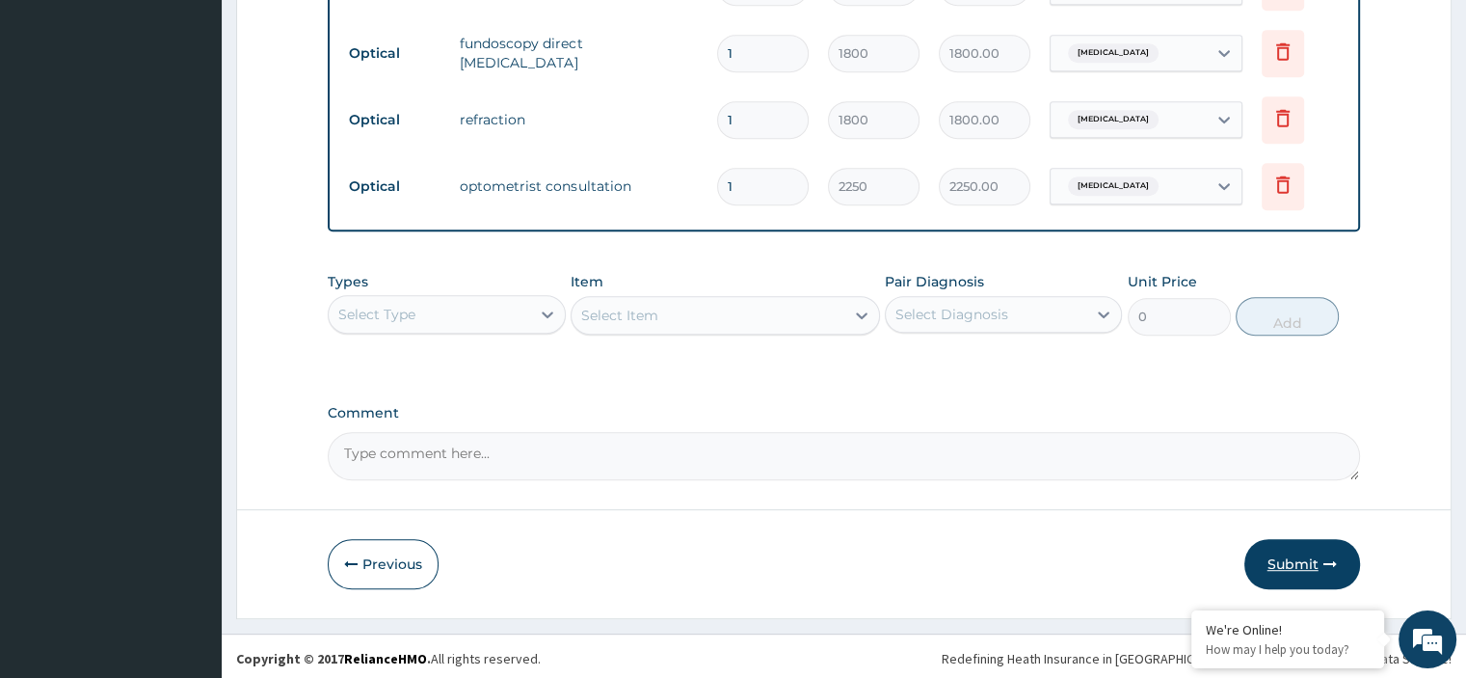
click at [1303, 558] on button "Submit" at bounding box center [1302, 564] width 116 height 50
